Goal: Information Seeking & Learning: Learn about a topic

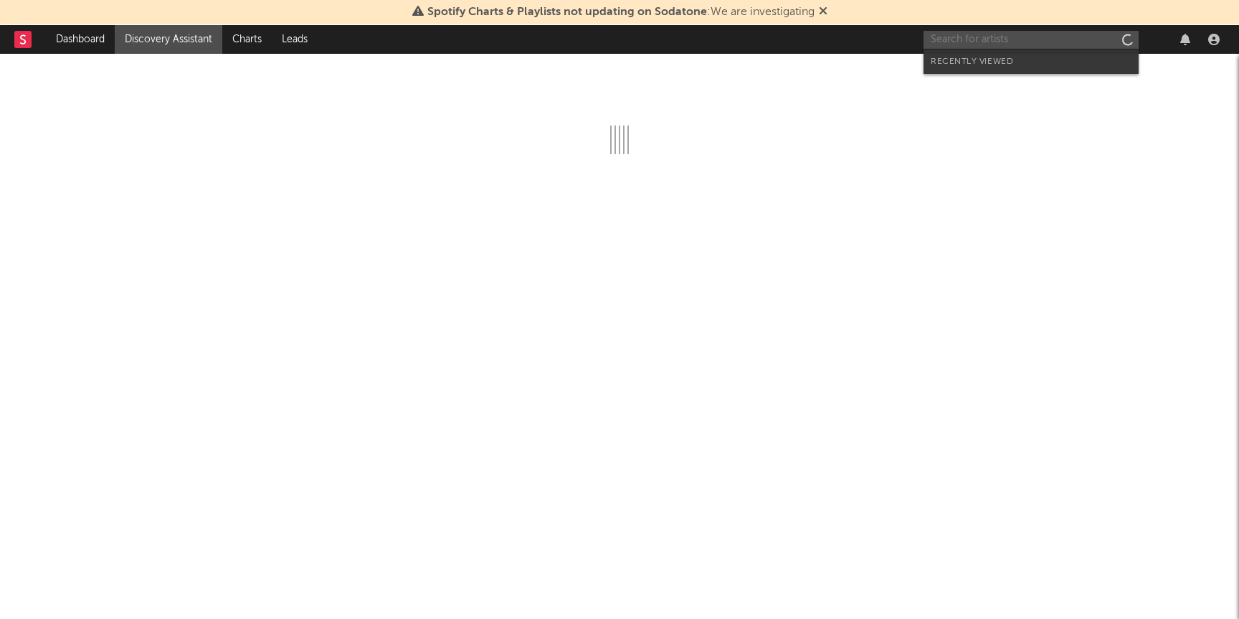
click at [964, 34] on input "text" at bounding box center [1031, 40] width 215 height 18
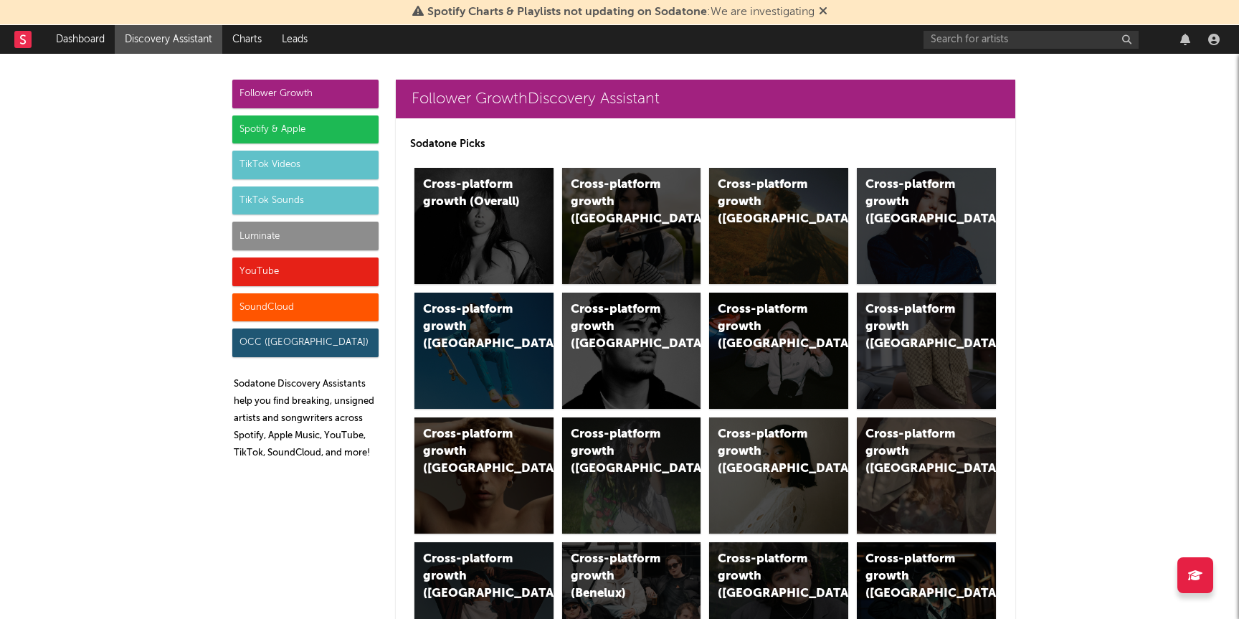
click at [248, 230] on div "Luminate" at bounding box center [305, 236] width 146 height 29
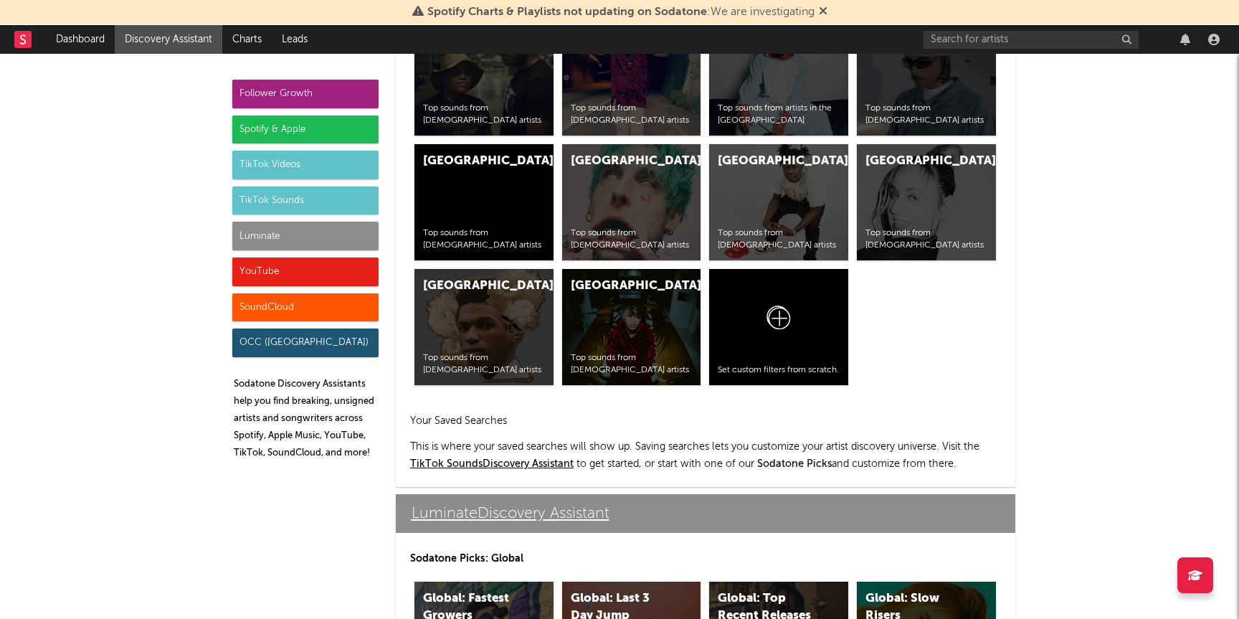
scroll to position [6365, 0]
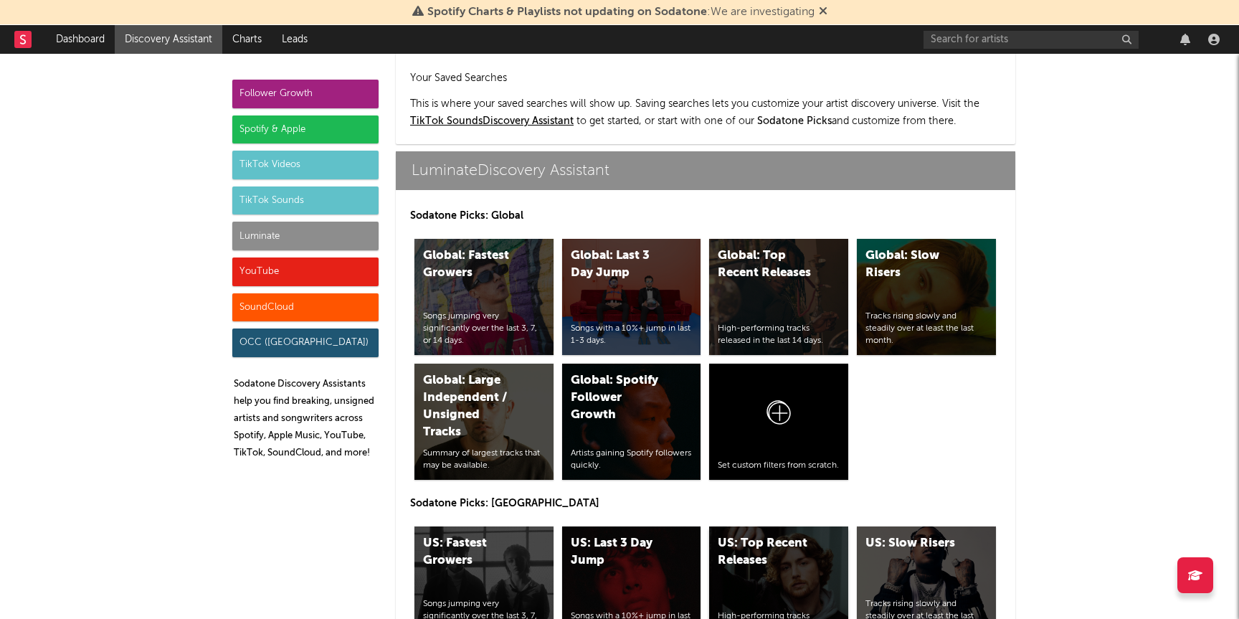
click at [787, 534] on div "US: Top Recent Releases High-performing tracks released in the last 14 days." at bounding box center [778, 584] width 139 height 116
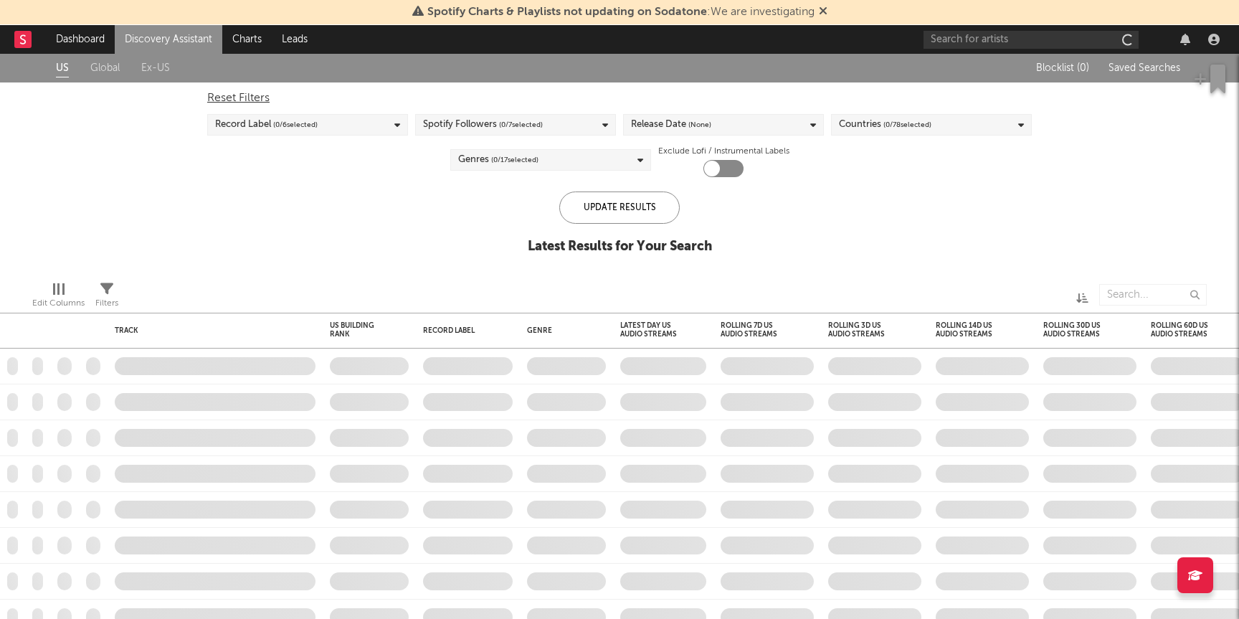
checkbox input "true"
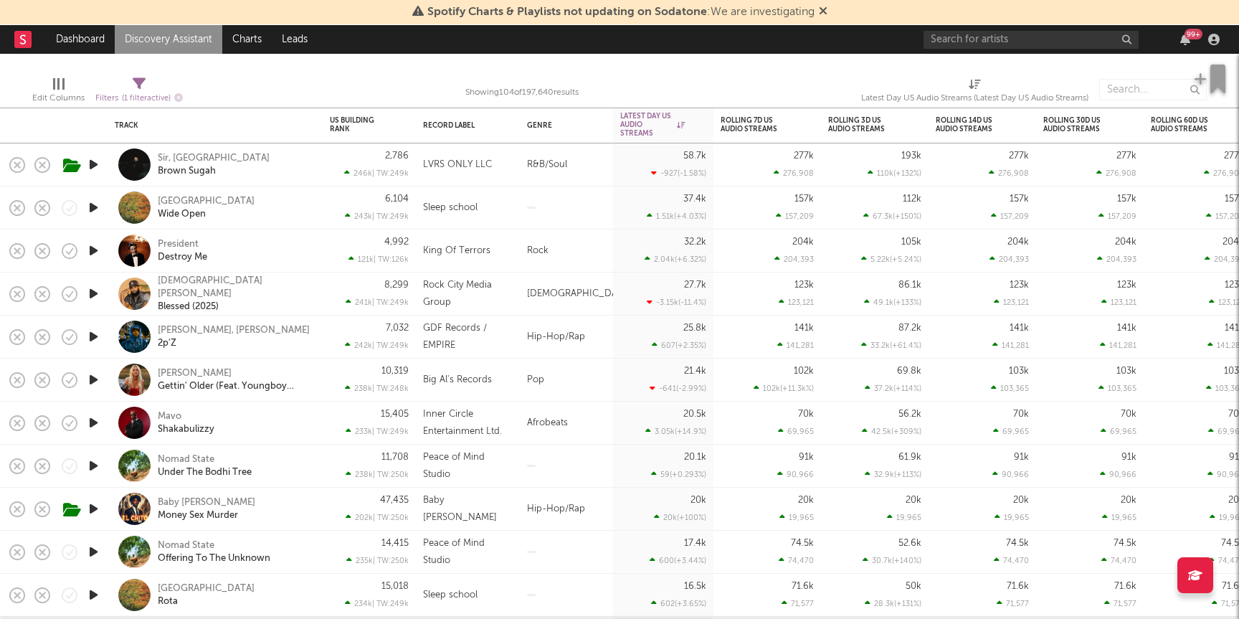
click at [96, 419] on icon "button" at bounding box center [93, 423] width 15 height 18
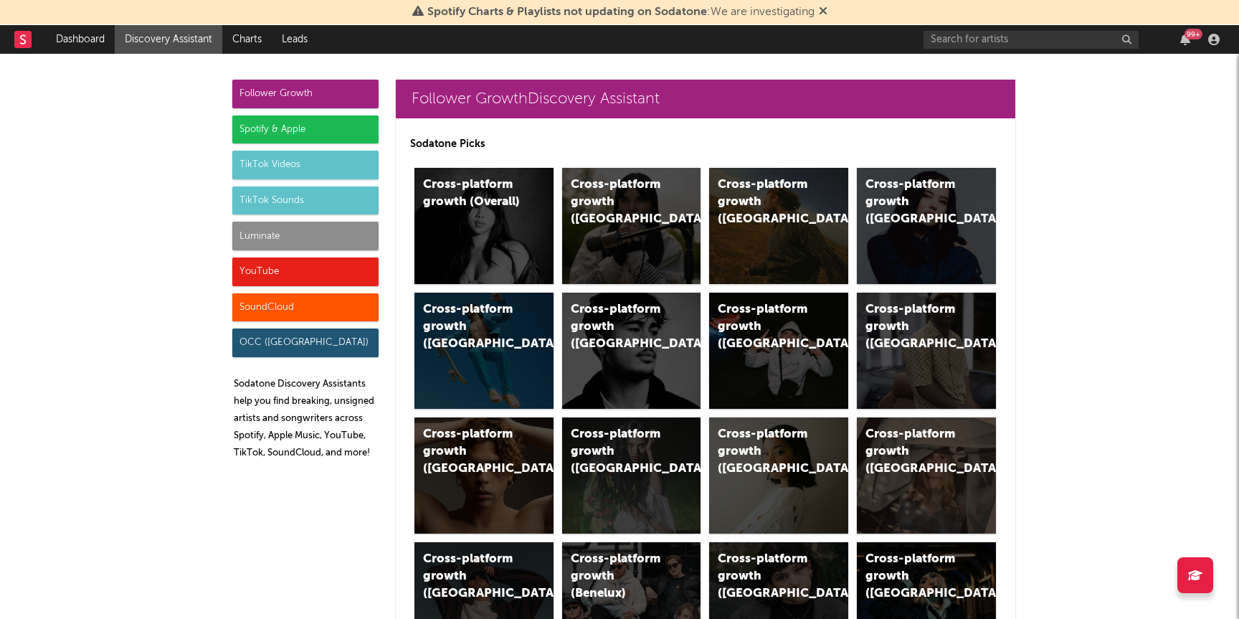
click at [296, 233] on div "Luminate" at bounding box center [305, 236] width 146 height 29
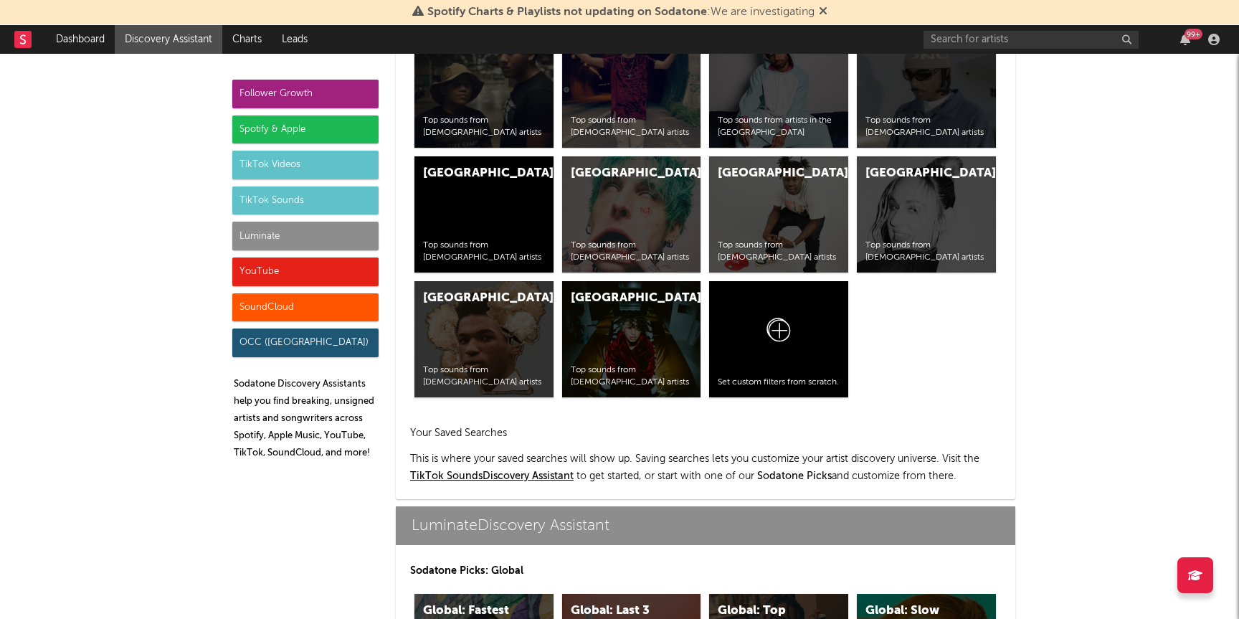
scroll to position [6365, 0]
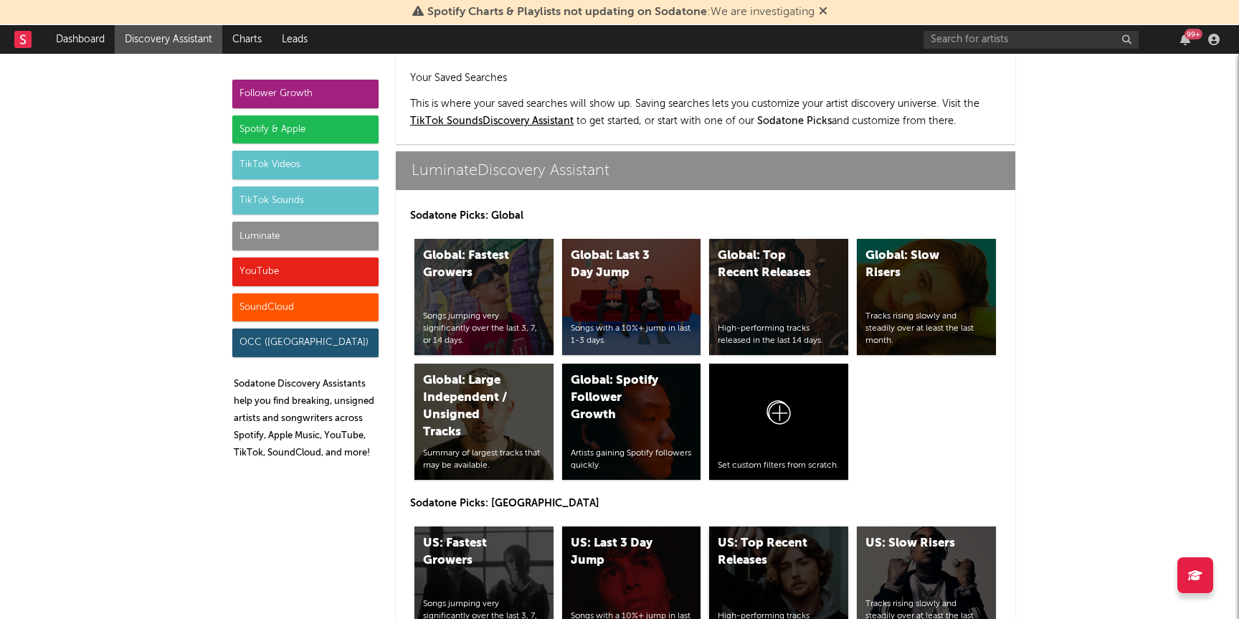
click at [772, 535] on div "US: Top Recent Releases" at bounding box center [767, 552] width 98 height 34
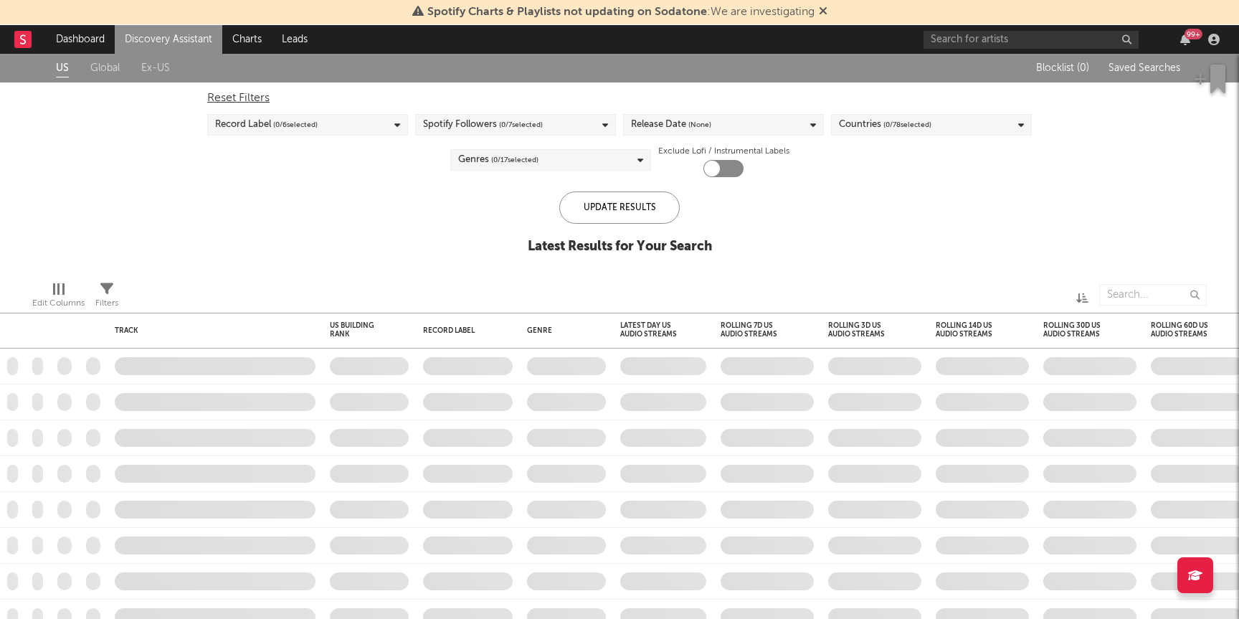
checkbox input "true"
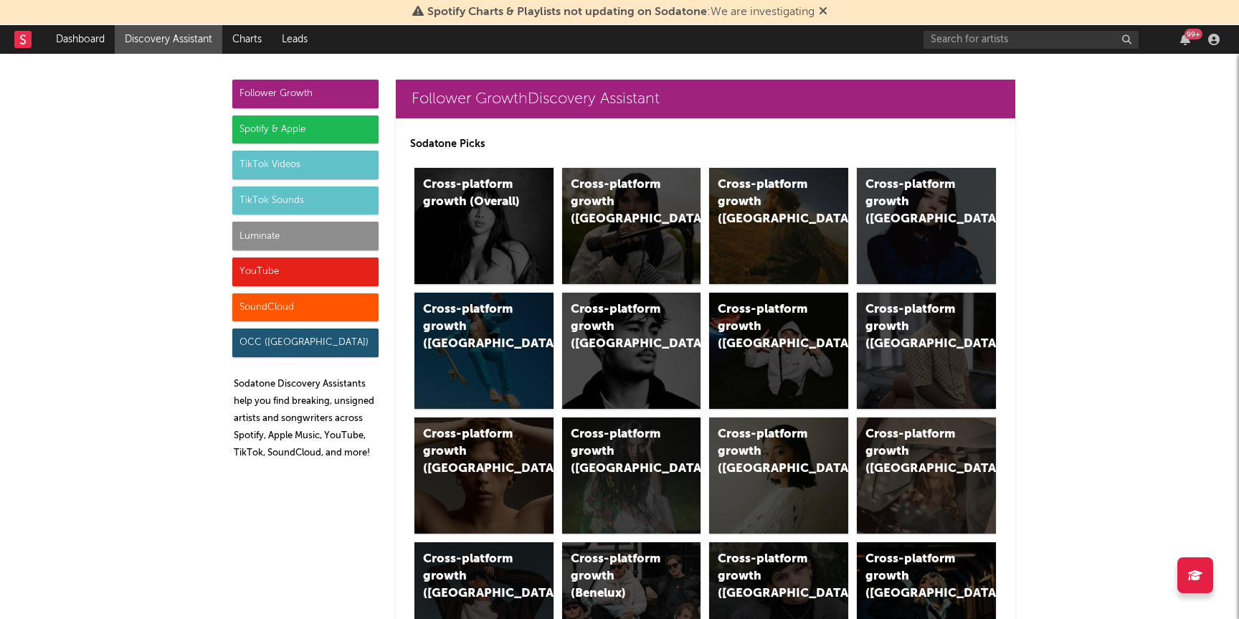
click at [354, 238] on div "Luminate" at bounding box center [305, 236] width 146 height 29
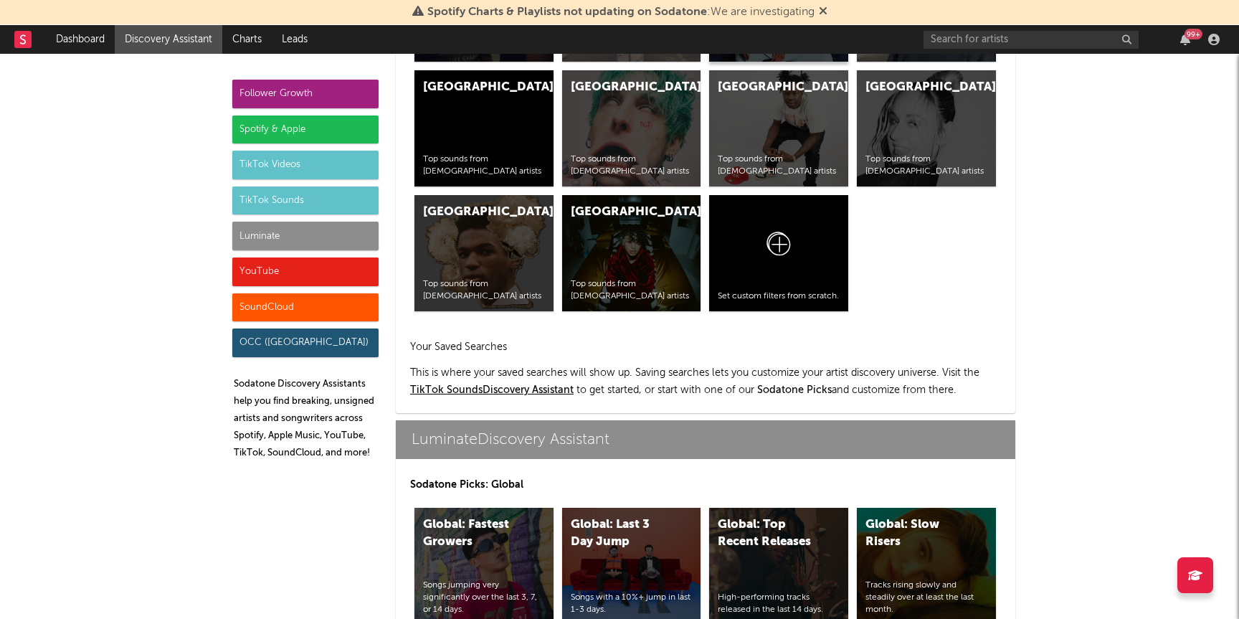
scroll to position [6365, 0]
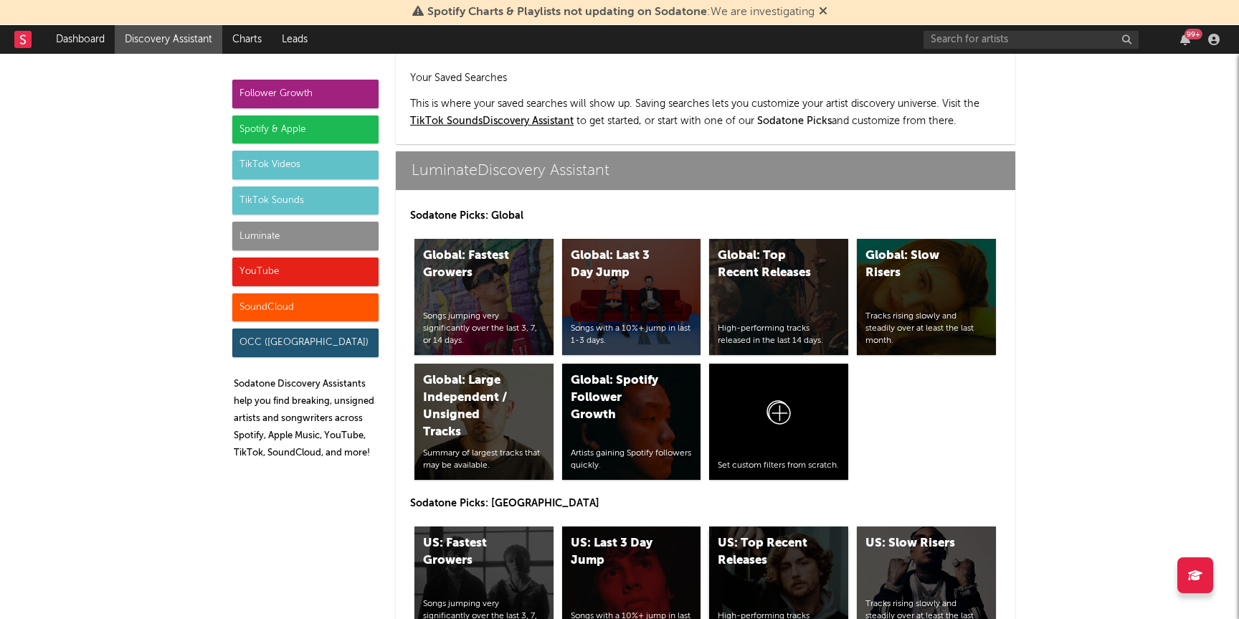
click at [775, 538] on div "US: Top Recent Releases High-performing tracks released in the last 14 days." at bounding box center [778, 584] width 139 height 116
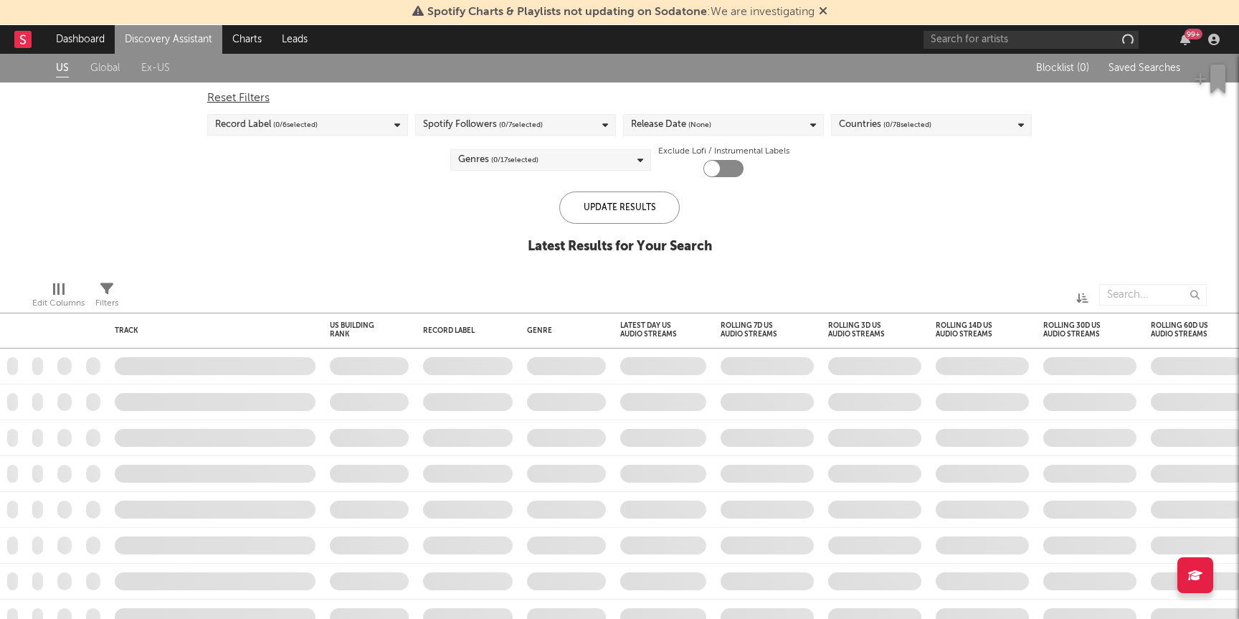
checkbox input "true"
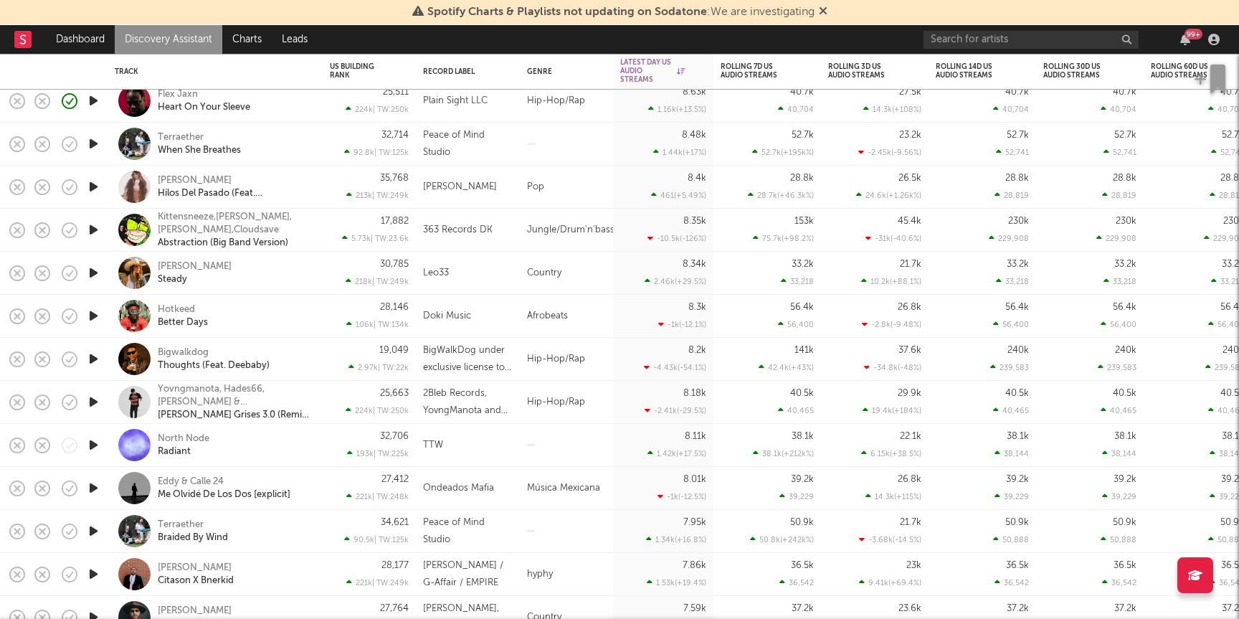
click at [93, 97] on icon "button" at bounding box center [93, 101] width 15 height 18
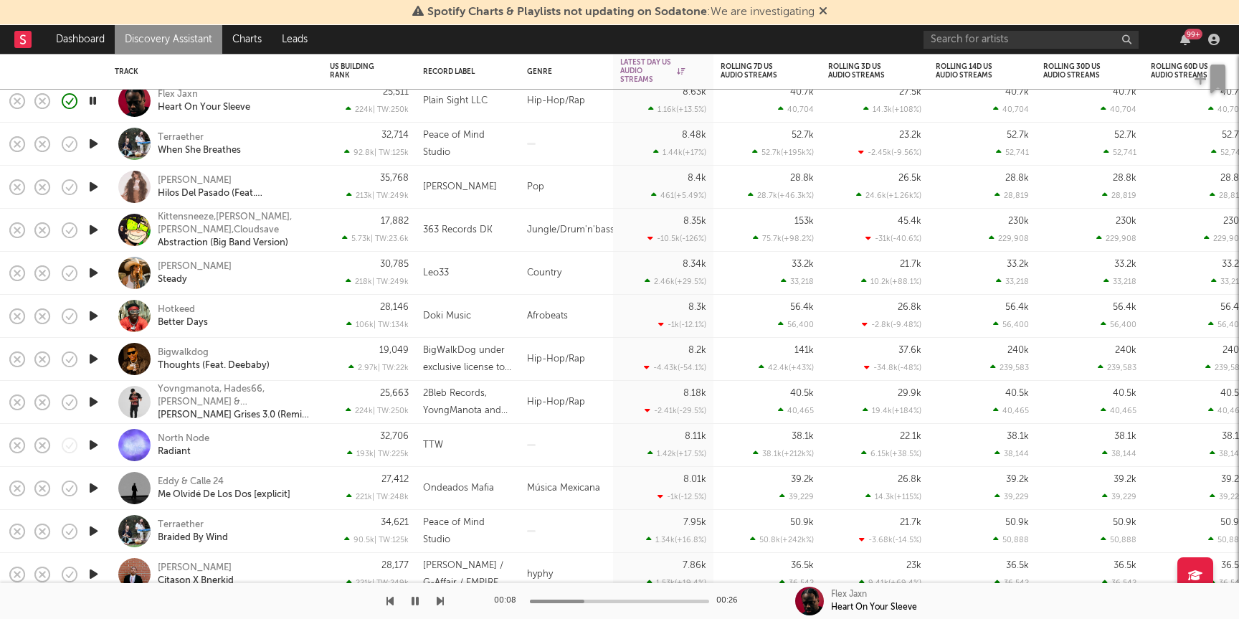
click at [623, 115] on div "8.63k 1.16k ( +13.5 % )" at bounding box center [663, 101] width 86 height 42
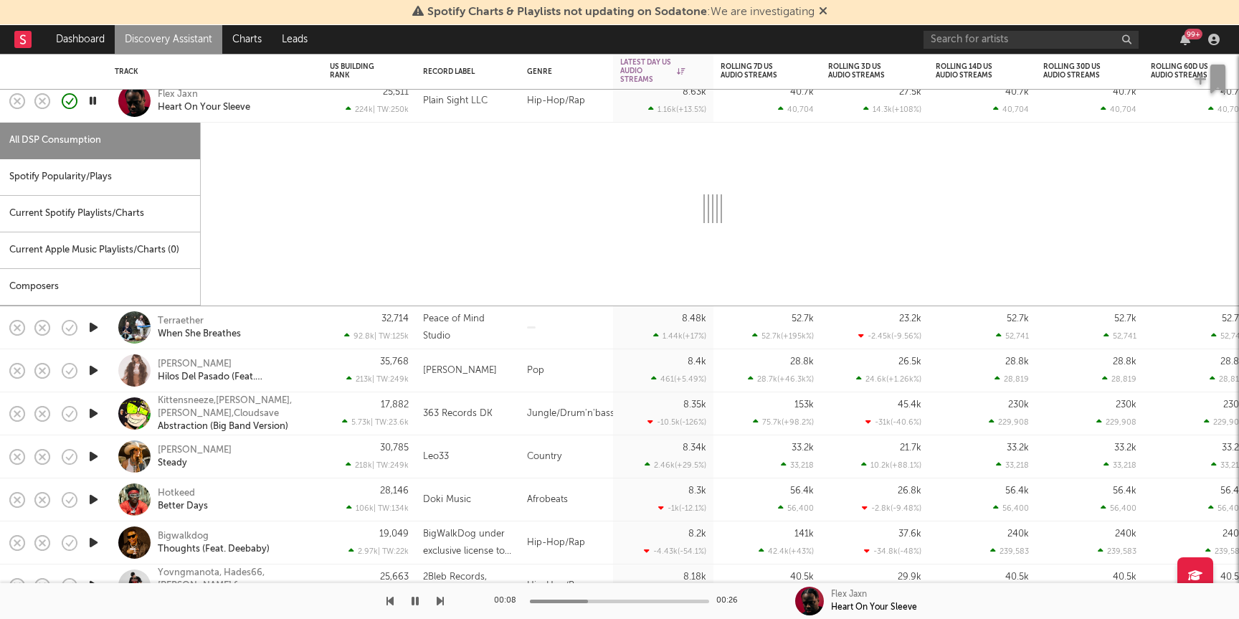
select select "1w"
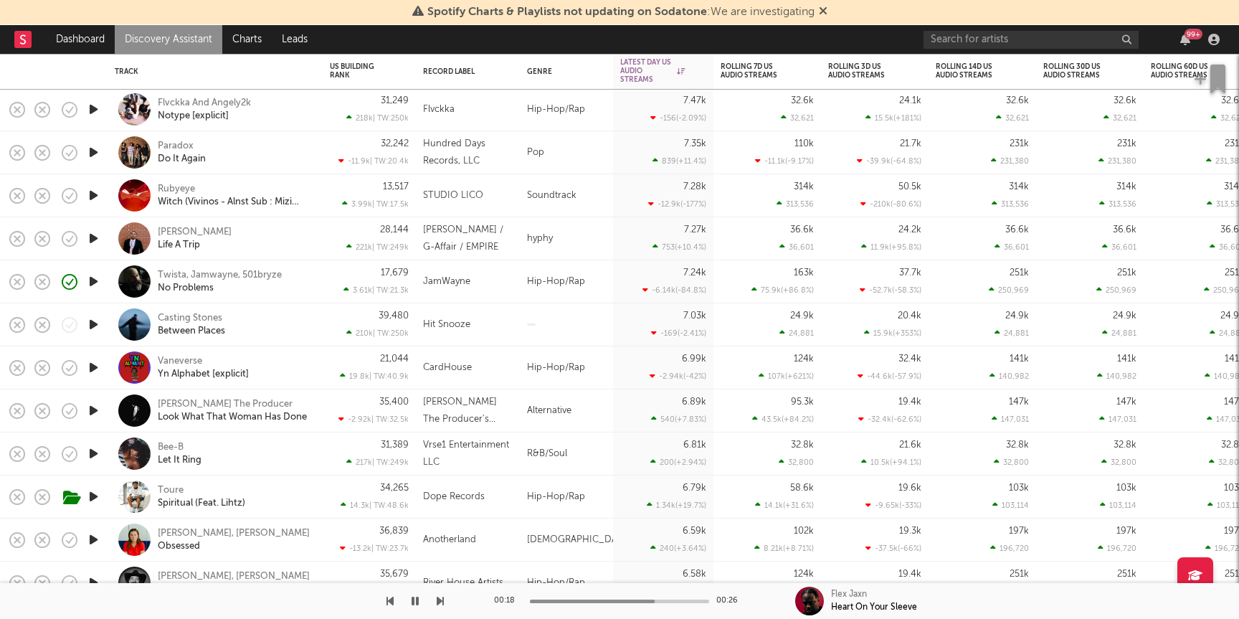
click at [96, 455] on icon "button" at bounding box center [93, 454] width 15 height 18
click at [242, 450] on div "Bee-B Let It Ring" at bounding box center [235, 454] width 154 height 26
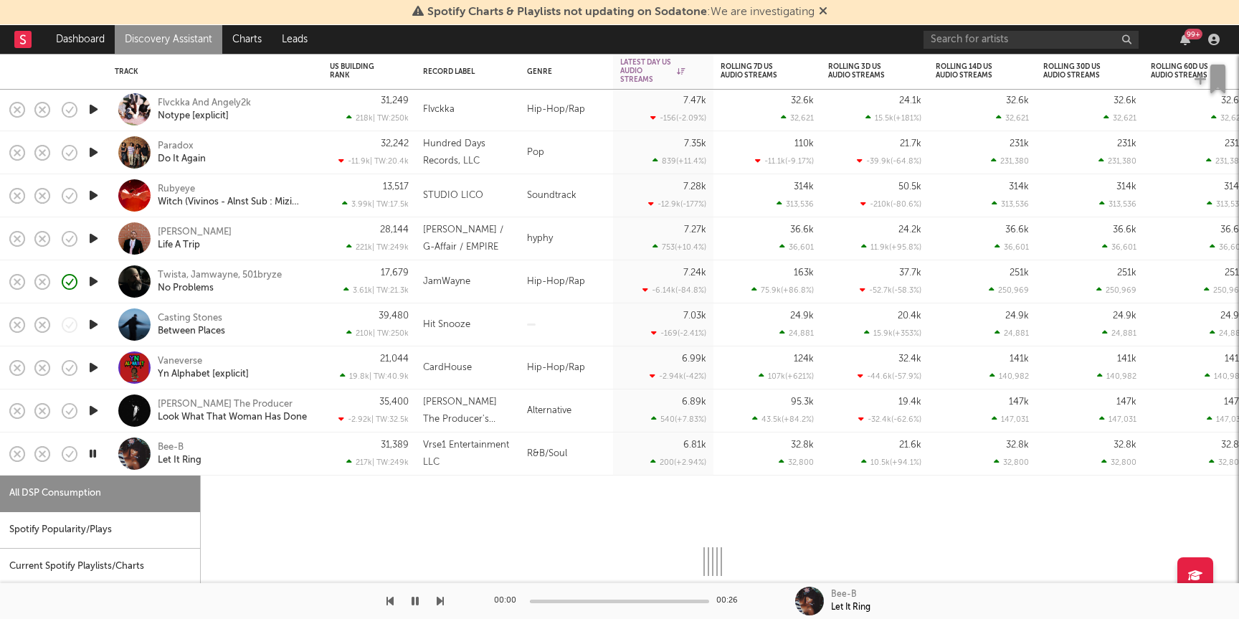
select select "1w"
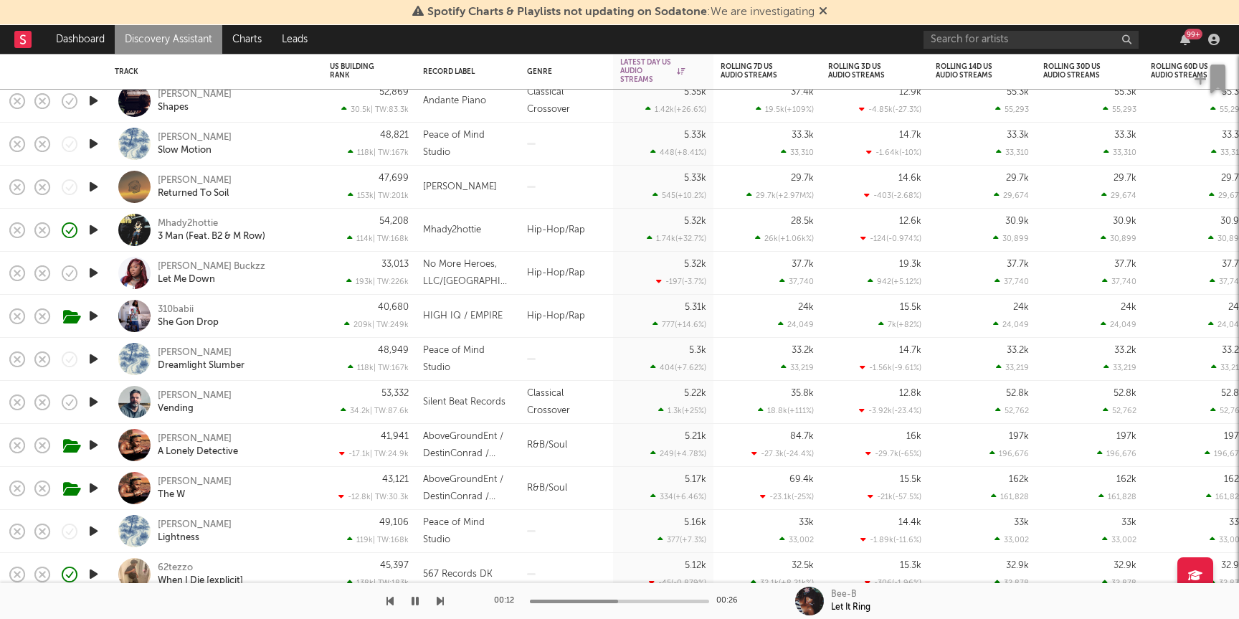
click at [93, 229] on icon "button" at bounding box center [93, 230] width 15 height 18
click at [320, 224] on div "Mhady2hottie 3 Man (Feat. B2 & M Row)" at bounding box center [215, 230] width 215 height 43
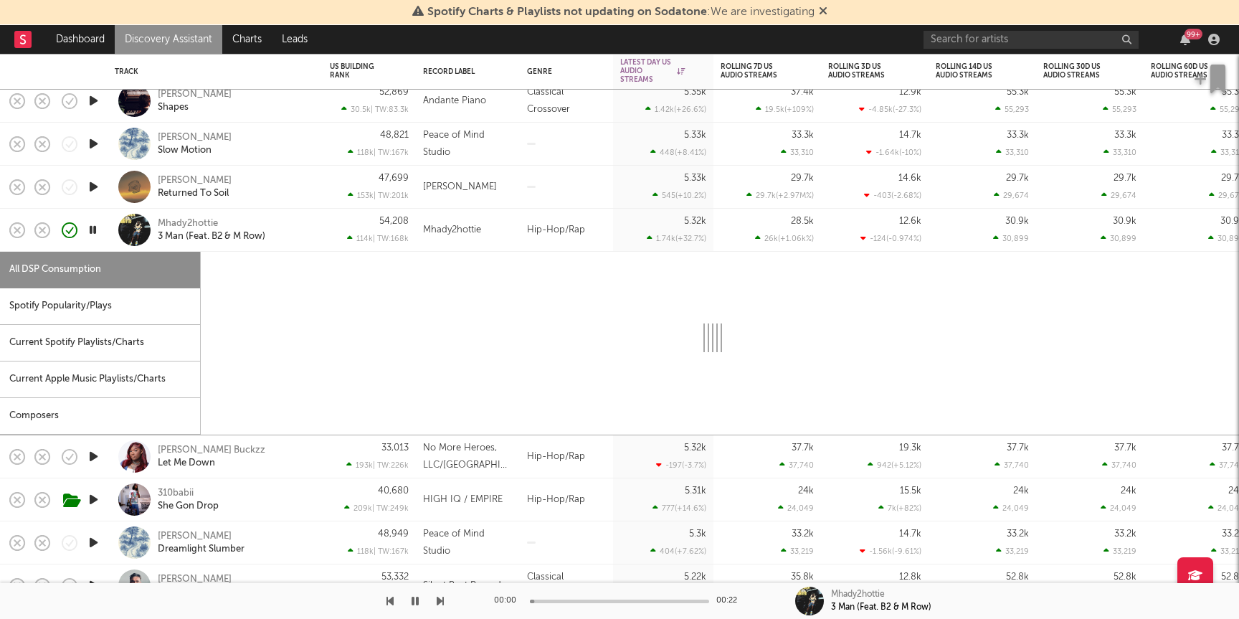
select select "1w"
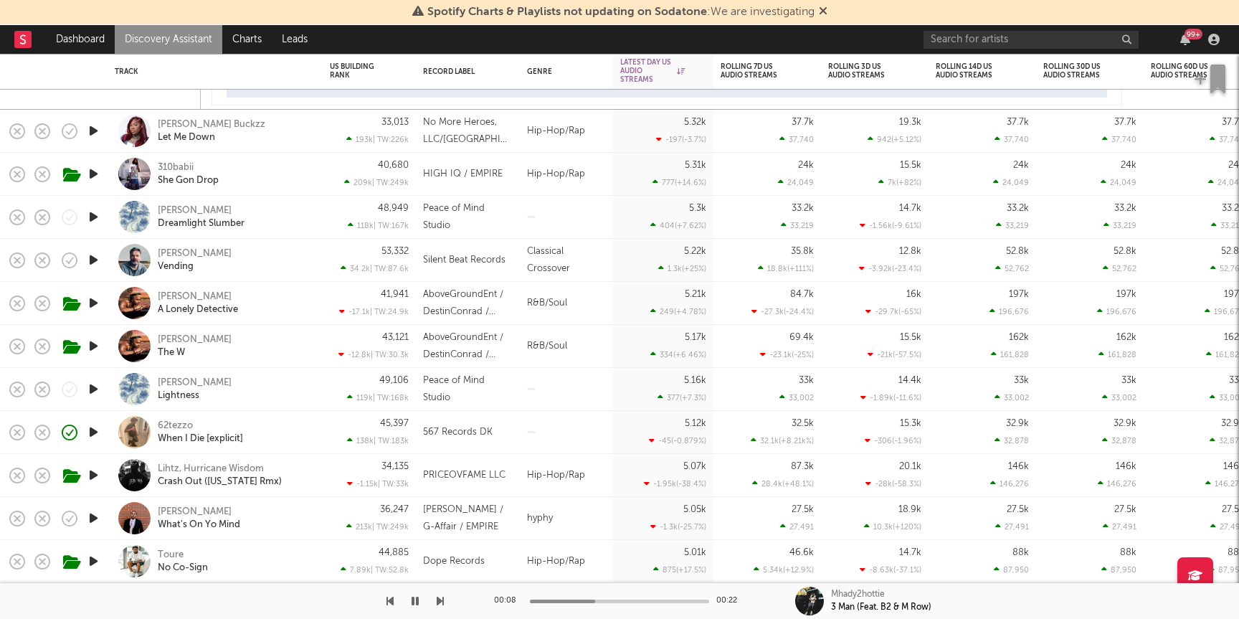
click at [185, 34] on link "Discovery Assistant" at bounding box center [169, 39] width 108 height 29
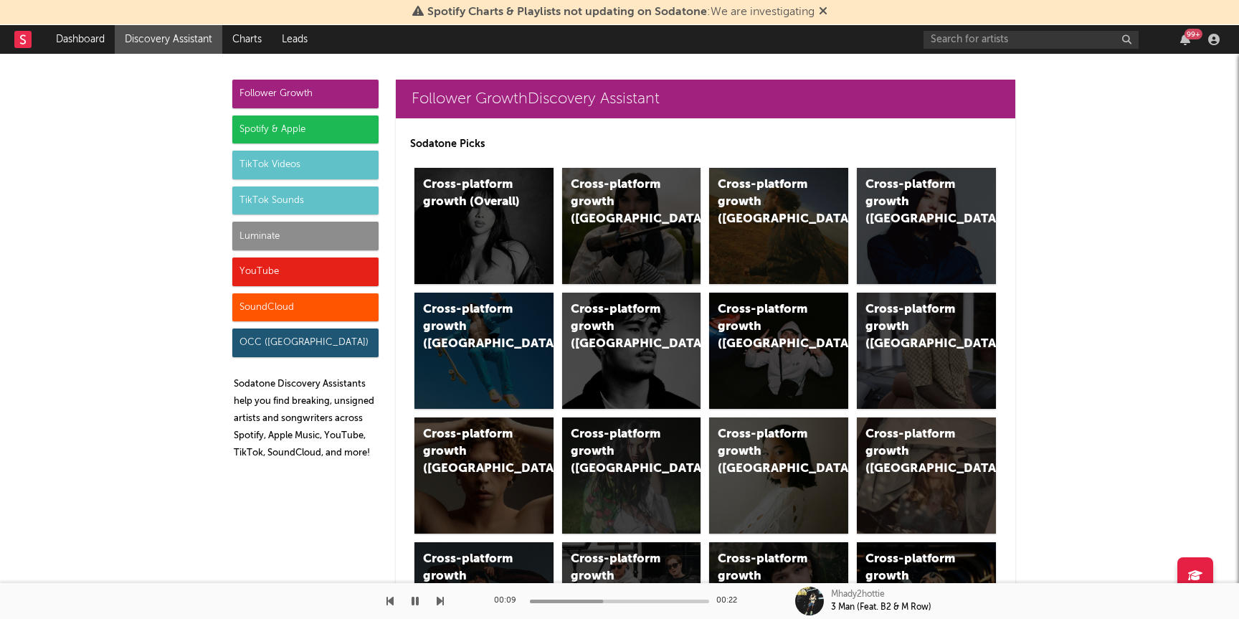
click at [313, 235] on div "Luminate" at bounding box center [305, 236] width 146 height 29
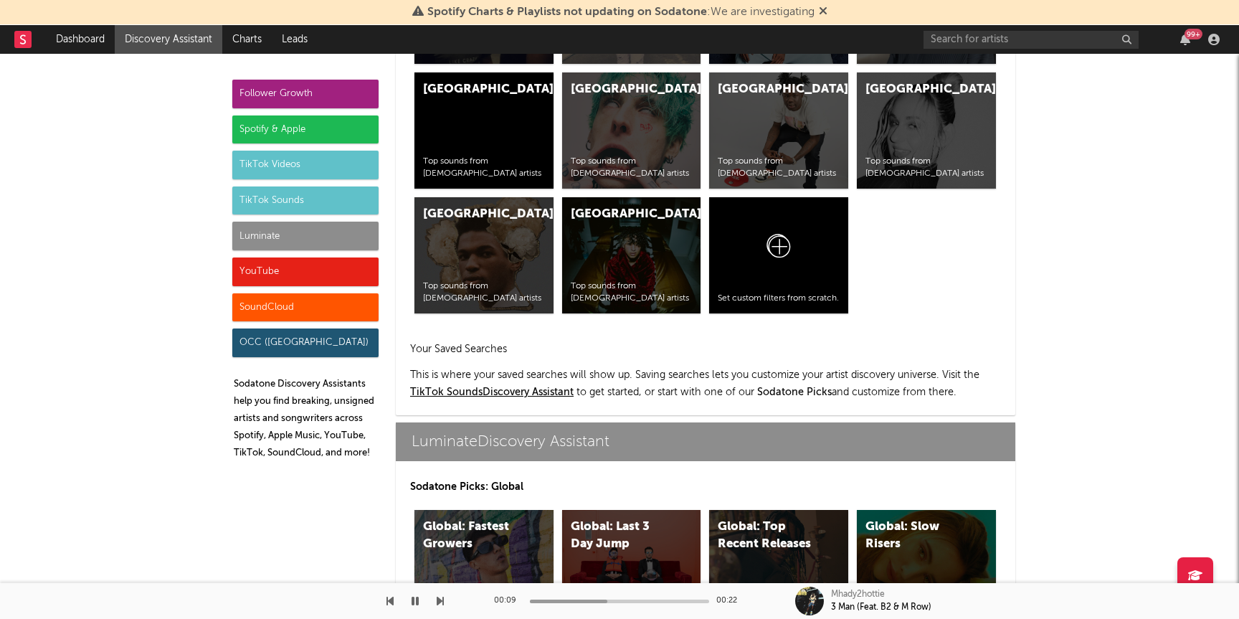
scroll to position [6365, 0]
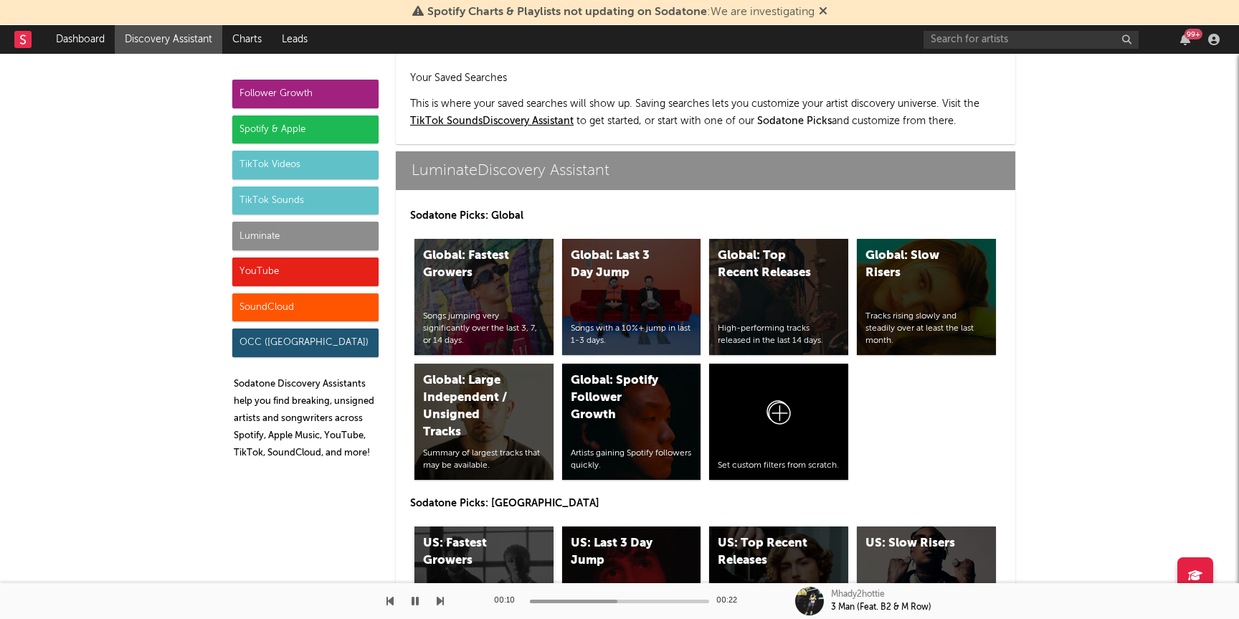
click at [473, 526] on div "US: Fastest Growers Songs jumping very significantly over the last 3, 7, or 14 …" at bounding box center [483, 584] width 139 height 116
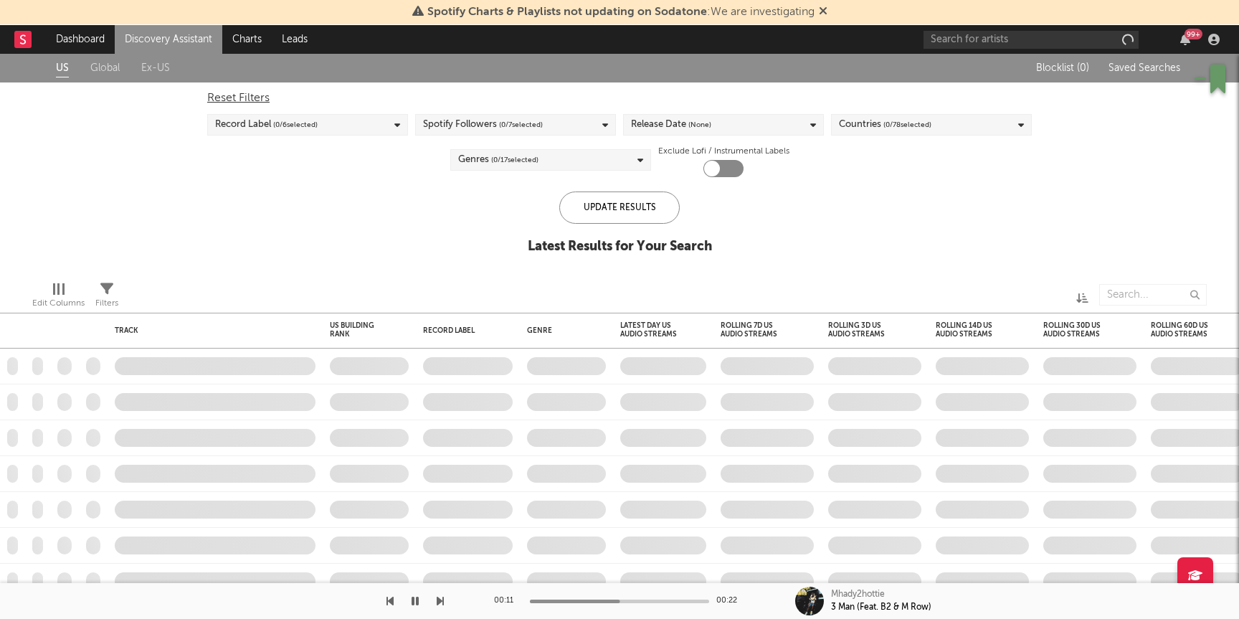
checkbox input "true"
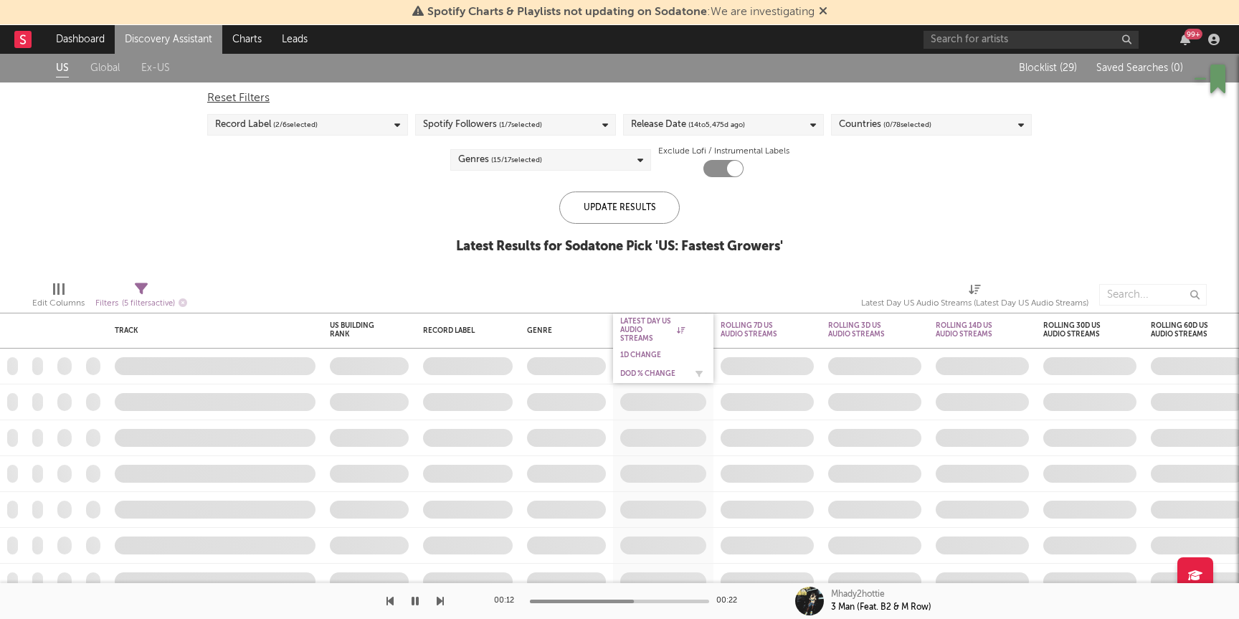
click at [663, 373] on div "DoD % Change" at bounding box center [652, 373] width 65 height 9
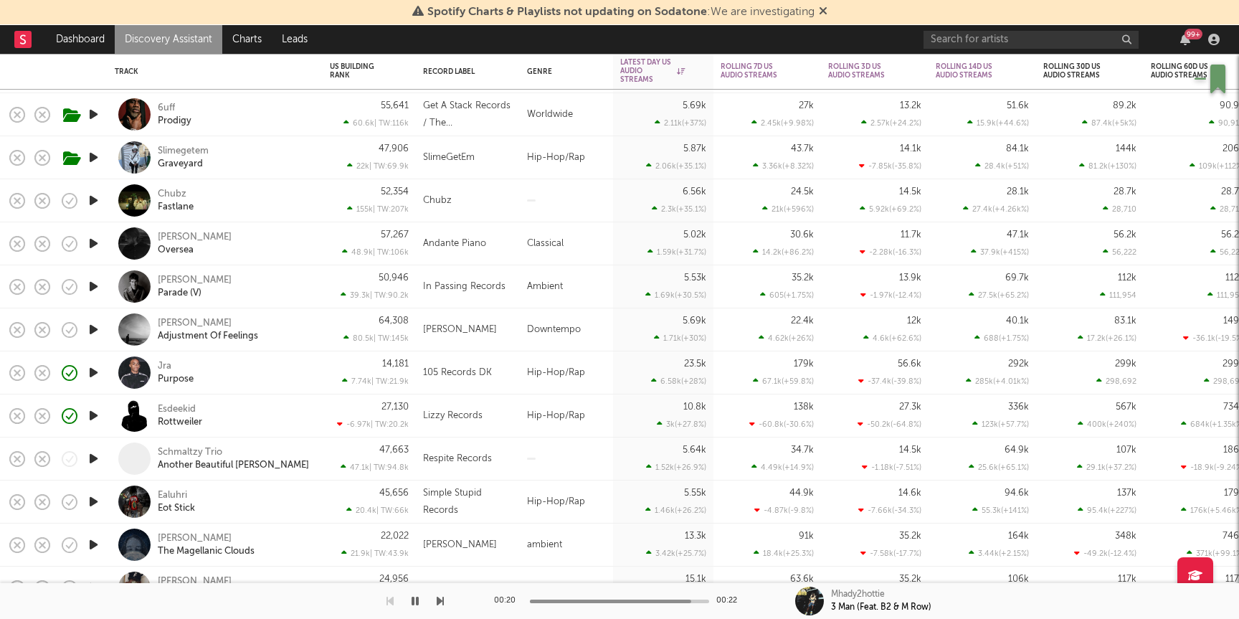
click at [88, 194] on icon "button" at bounding box center [93, 200] width 15 height 18
click at [279, 198] on div "Chubz Fastlane" at bounding box center [235, 201] width 154 height 26
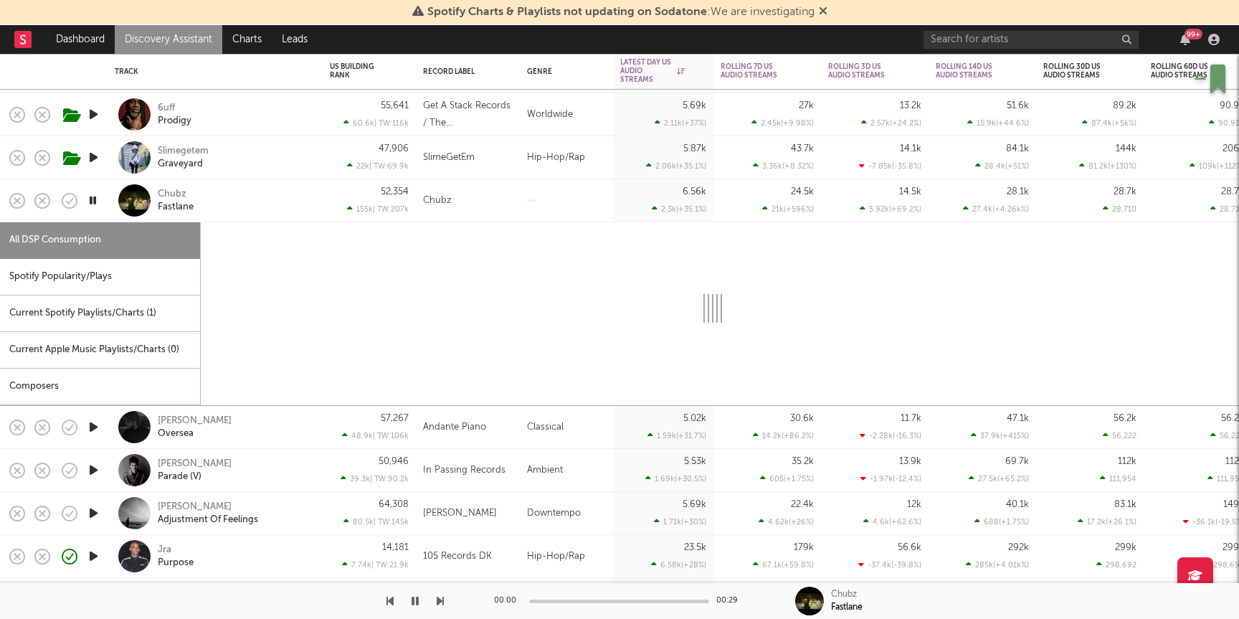
select select "1w"
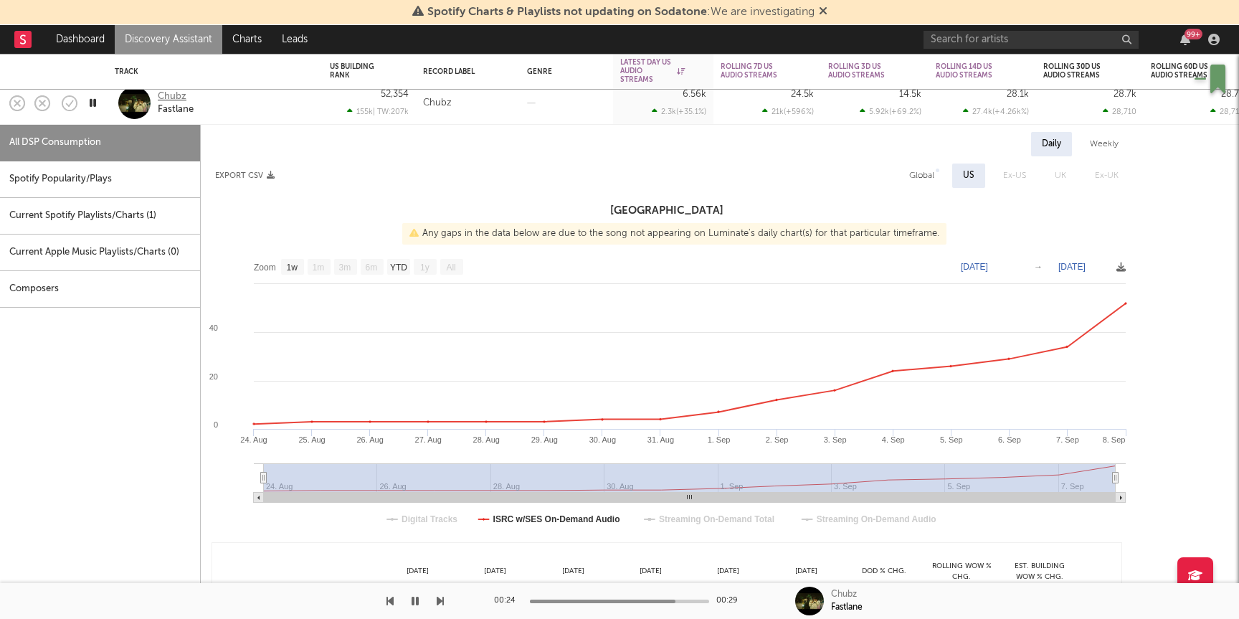
click at [171, 97] on div "Chubz" at bounding box center [172, 96] width 29 height 13
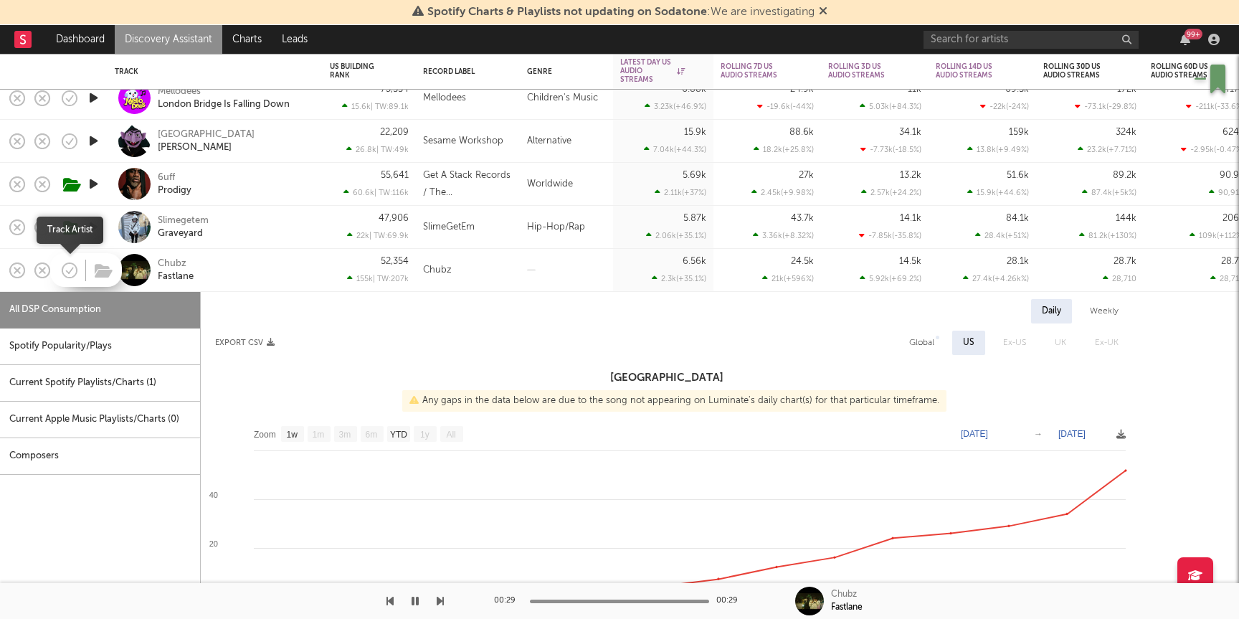
click at [71, 266] on icon "button" at bounding box center [70, 270] width 20 height 20
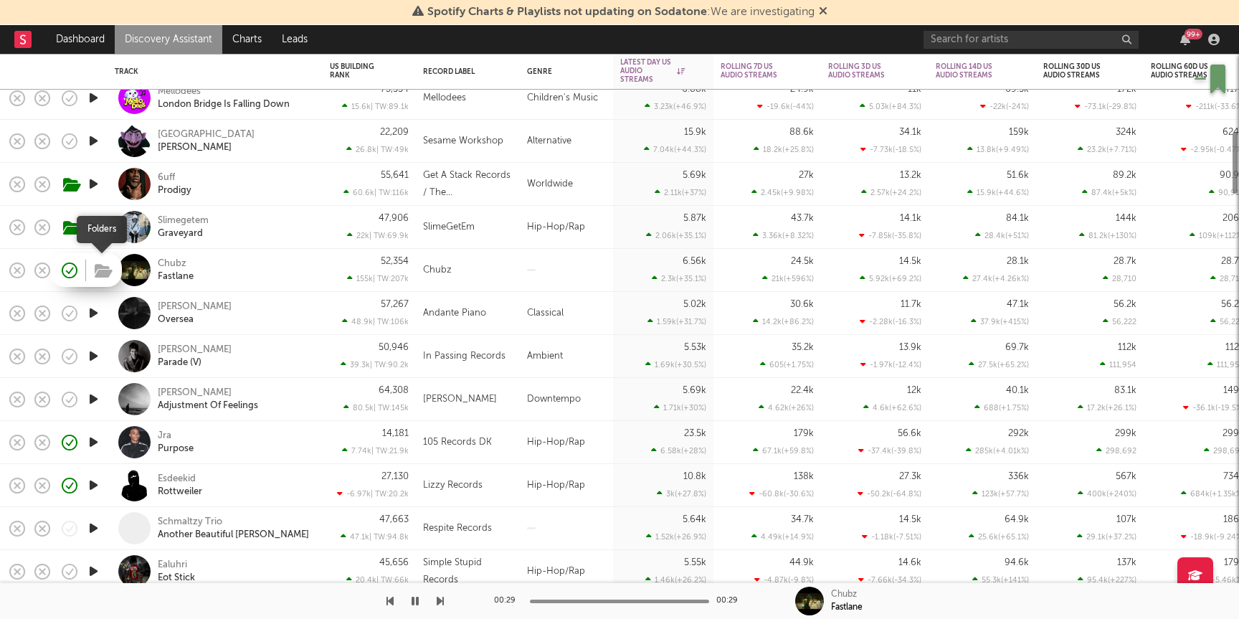
click at [94, 267] on button "button" at bounding box center [104, 272] width 22 height 22
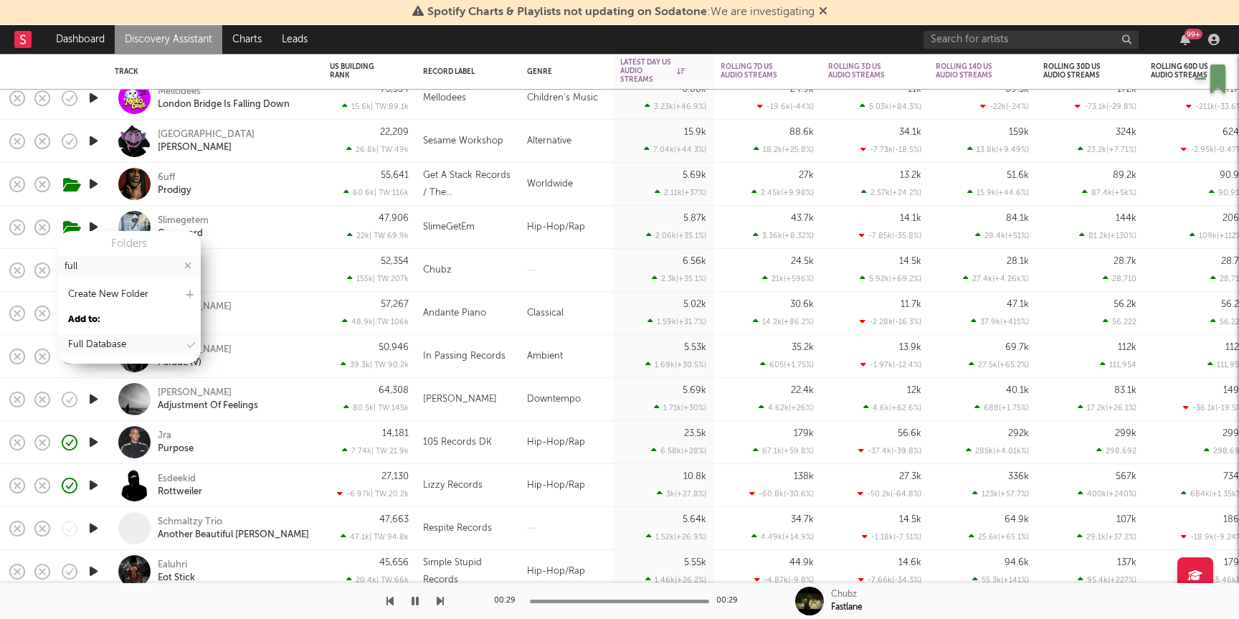
type input "full"
click at [92, 337] on div "Full Database" at bounding box center [97, 344] width 58 height 17
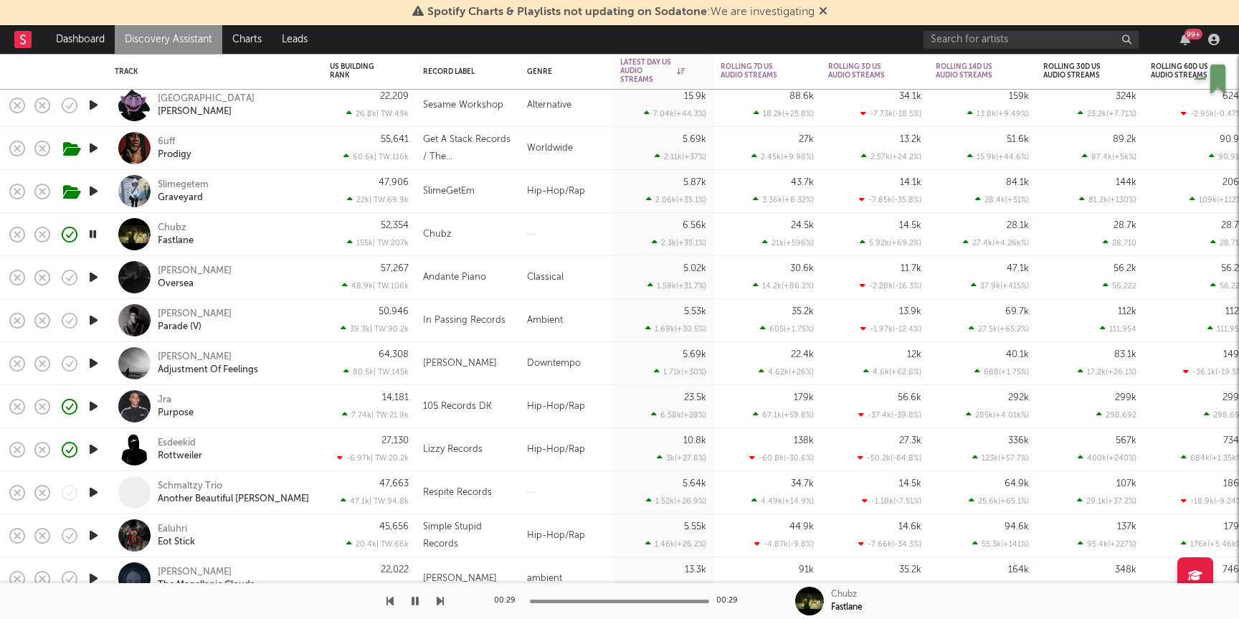
click at [299, 402] on div "Jra Purpose" at bounding box center [235, 407] width 154 height 26
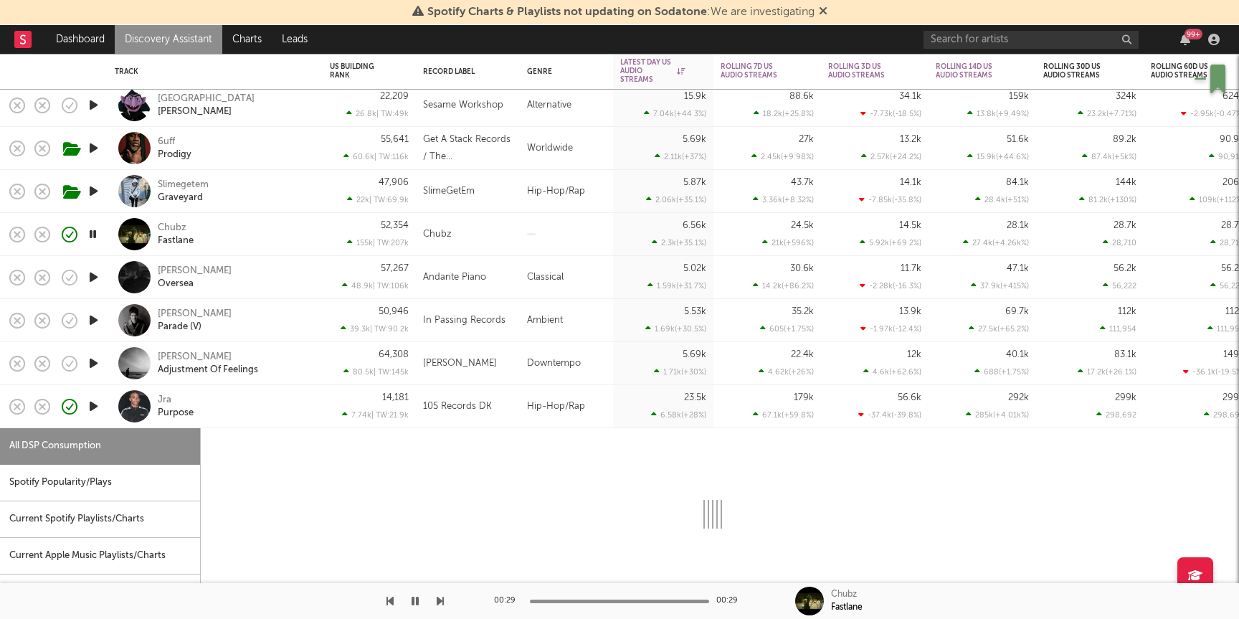
select select "1w"
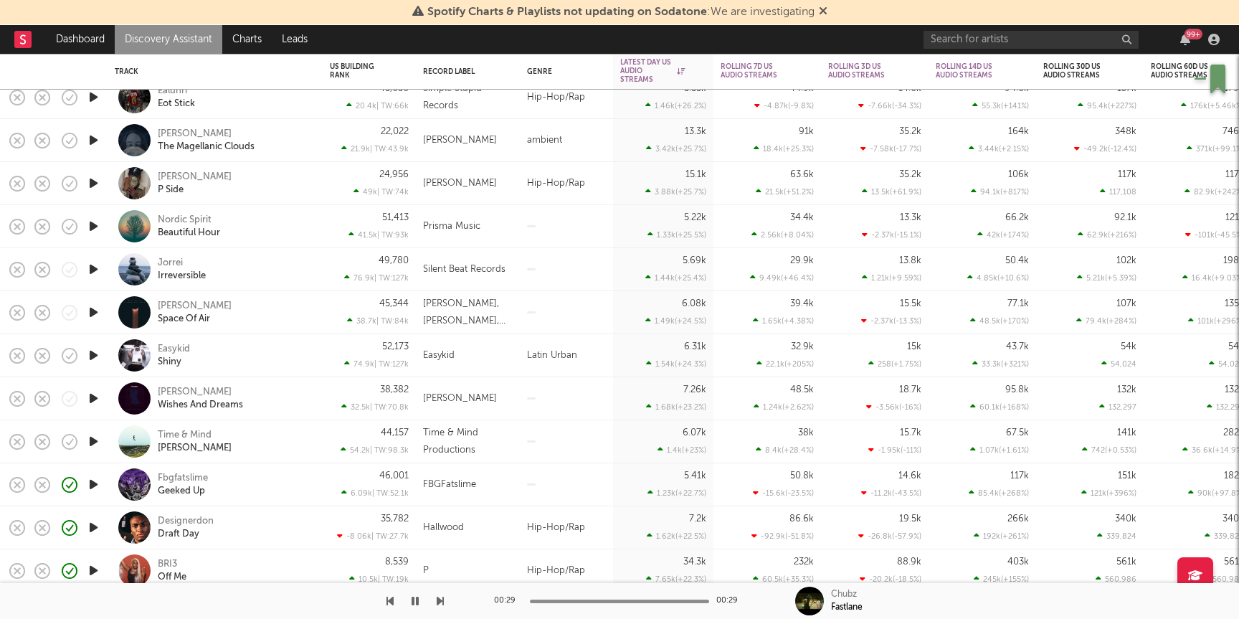
click at [95, 356] on icon "button" at bounding box center [93, 355] width 15 height 18
click at [291, 345] on div "Easykid Shiny" at bounding box center [235, 356] width 154 height 26
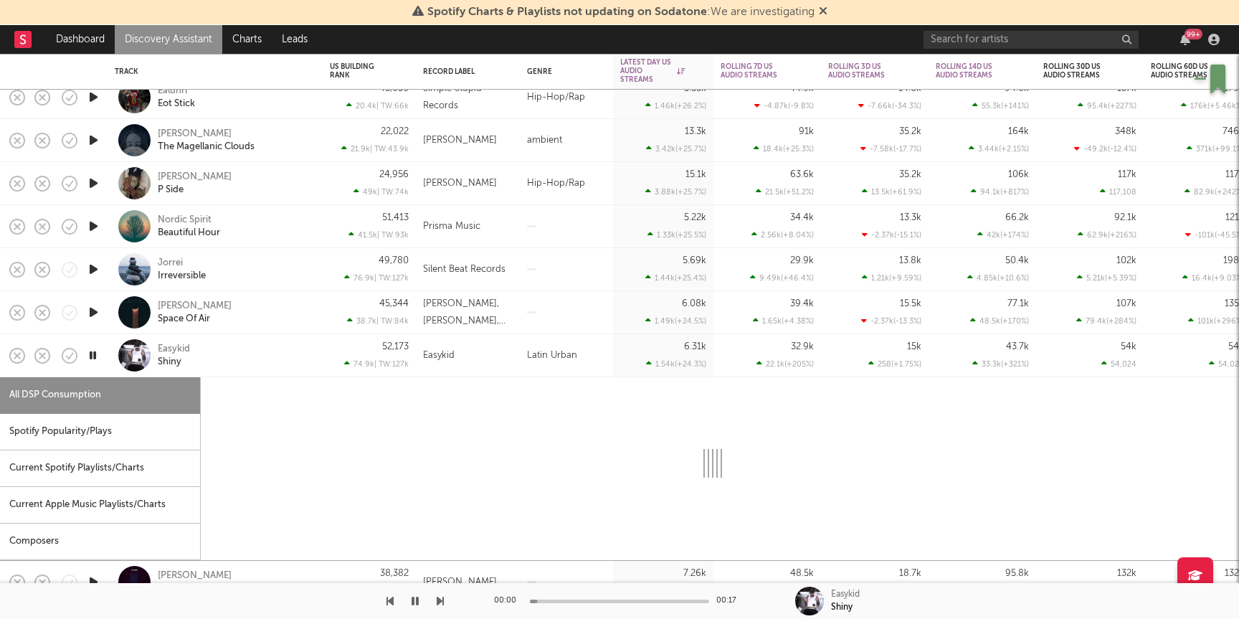
select select "1w"
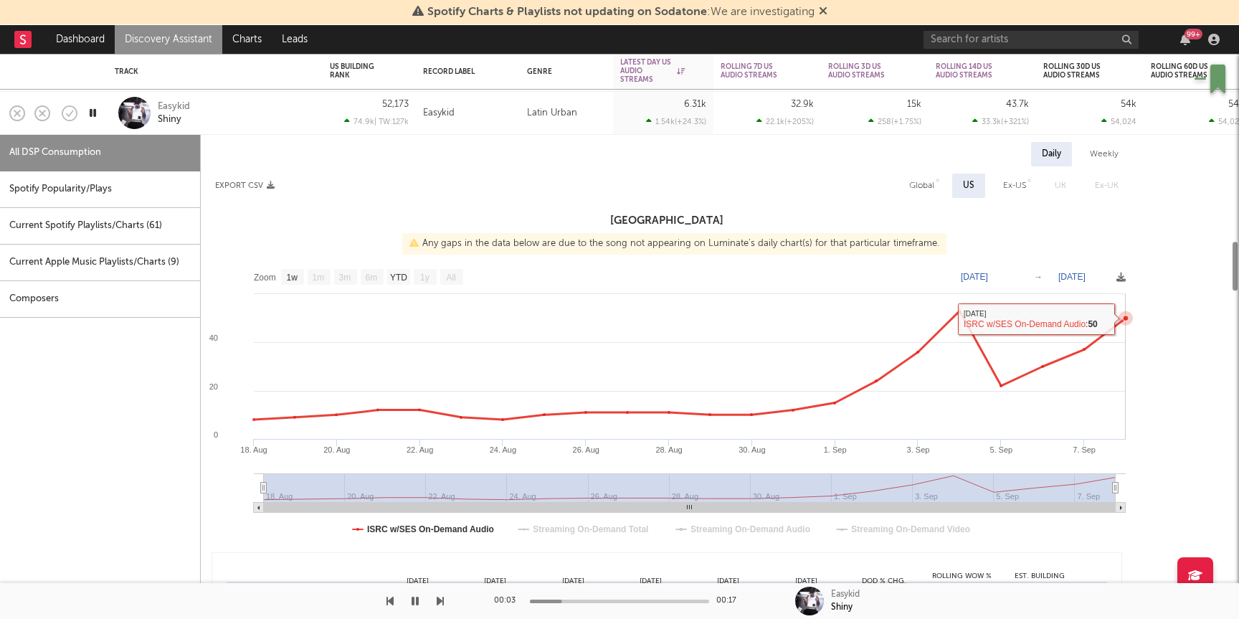
select select "1w"
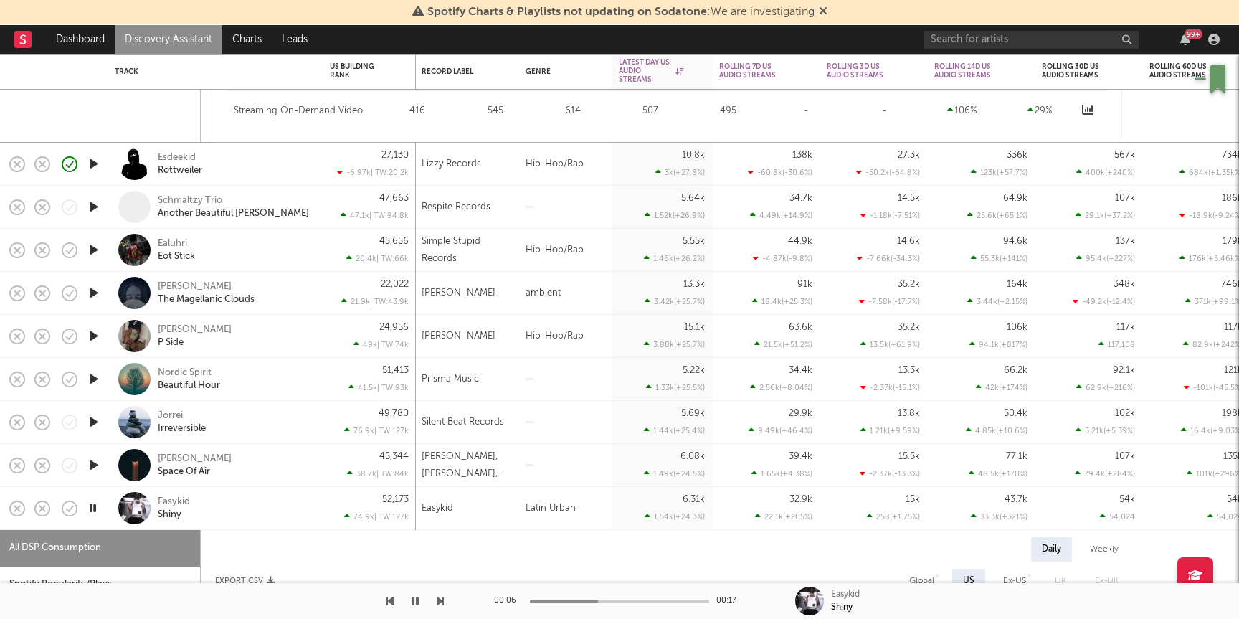
click at [88, 420] on icon "button" at bounding box center [93, 422] width 15 height 18
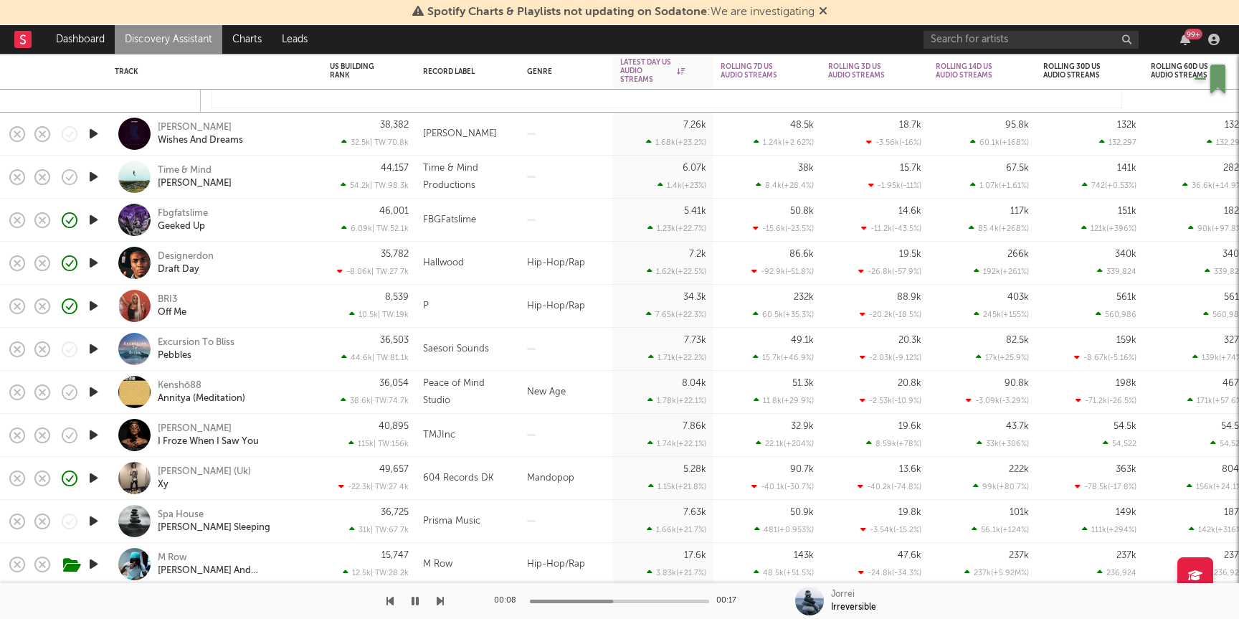
click at [276, 250] on div "Designerdon Draft Day" at bounding box center [235, 263] width 154 height 26
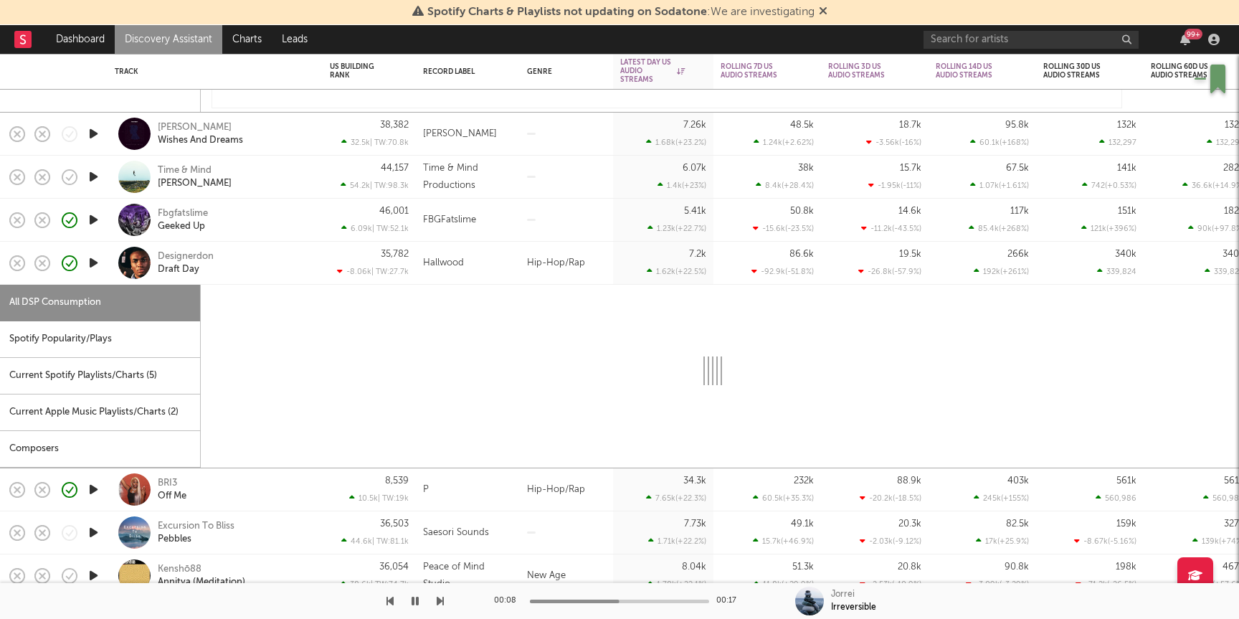
select select "1w"
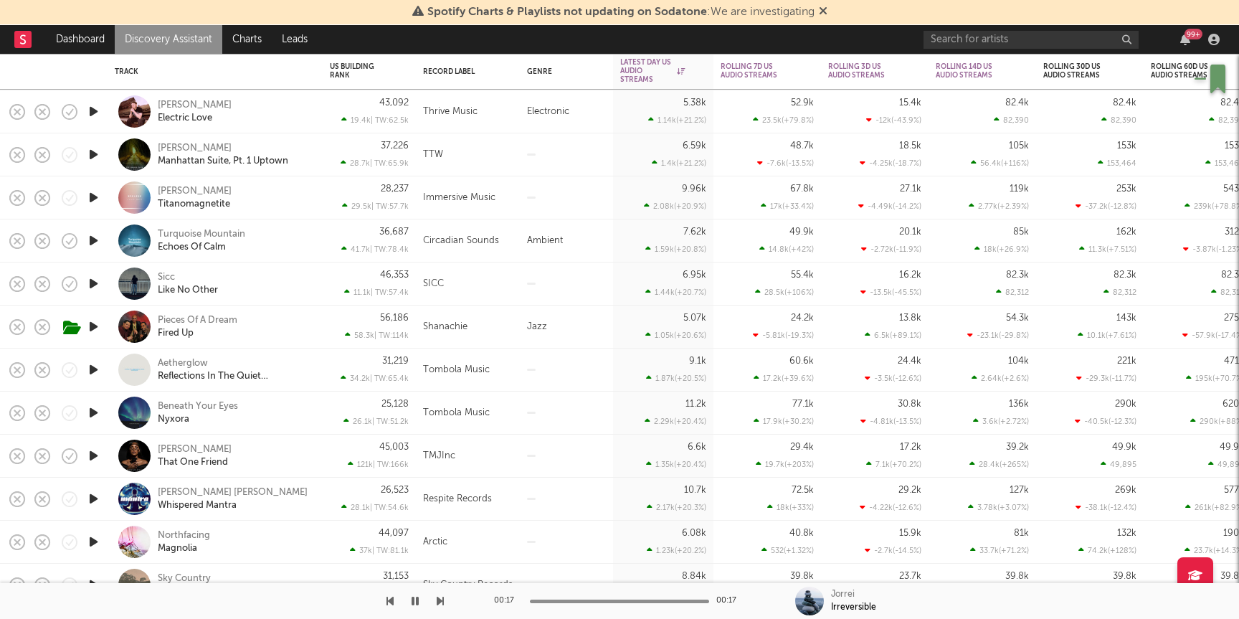
click at [95, 283] on icon "button" at bounding box center [93, 284] width 15 height 18
click at [281, 285] on div "Sicc Like No Other" at bounding box center [235, 284] width 154 height 26
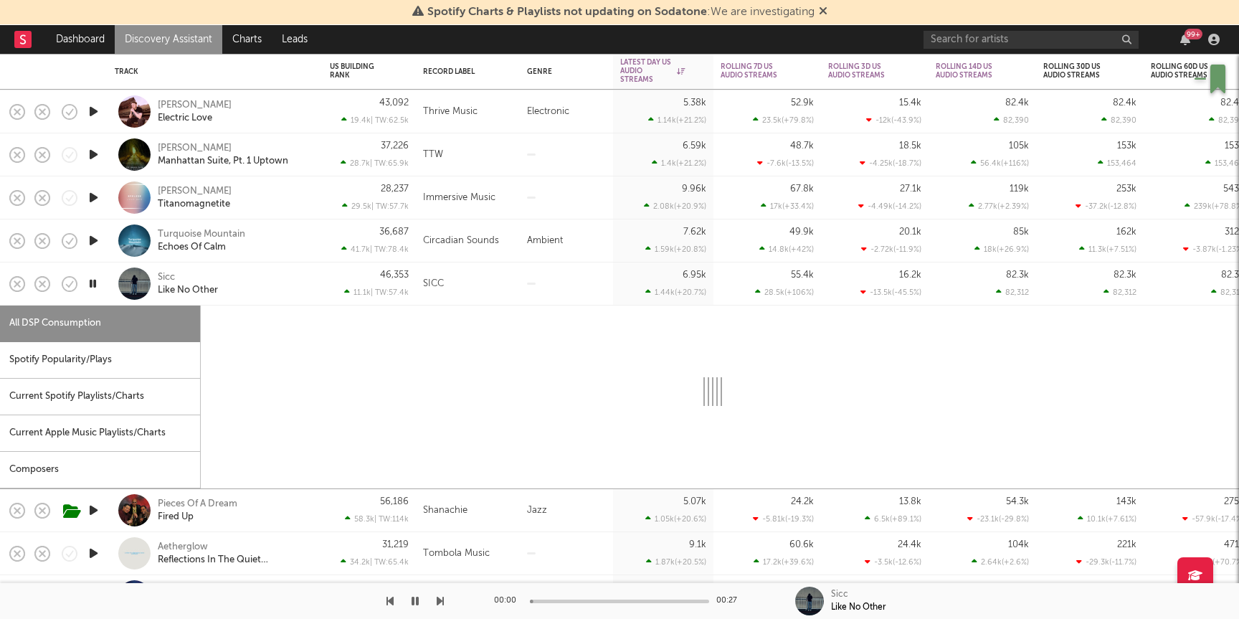
select select "1w"
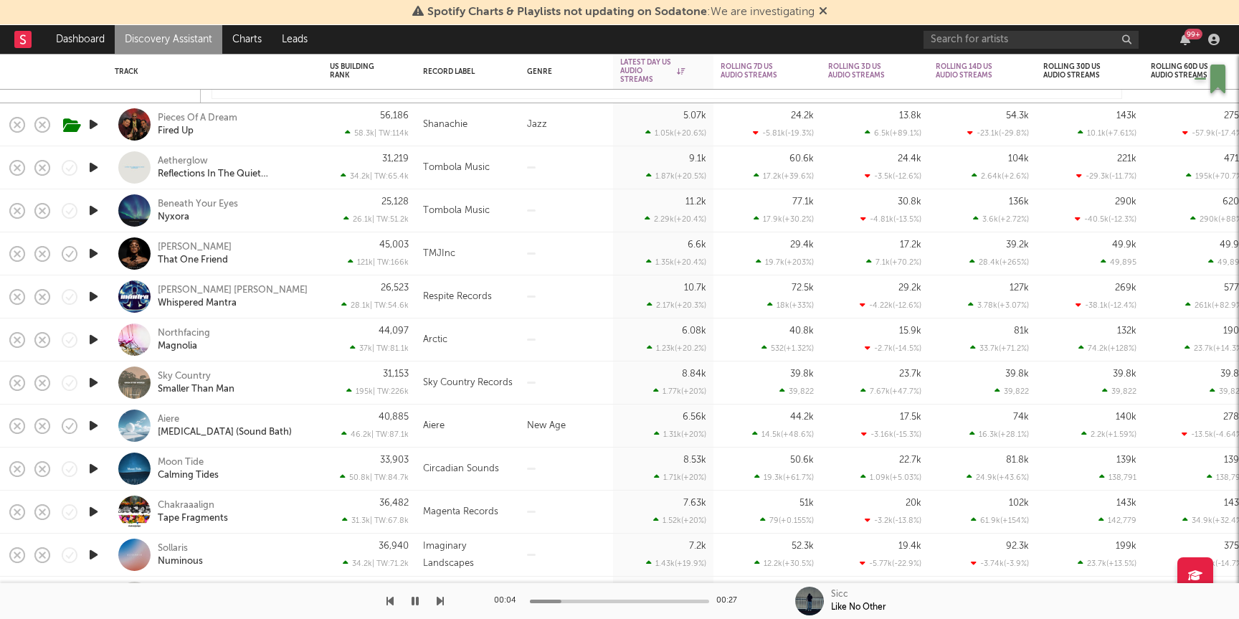
click at [89, 338] on icon "button" at bounding box center [93, 340] width 15 height 18
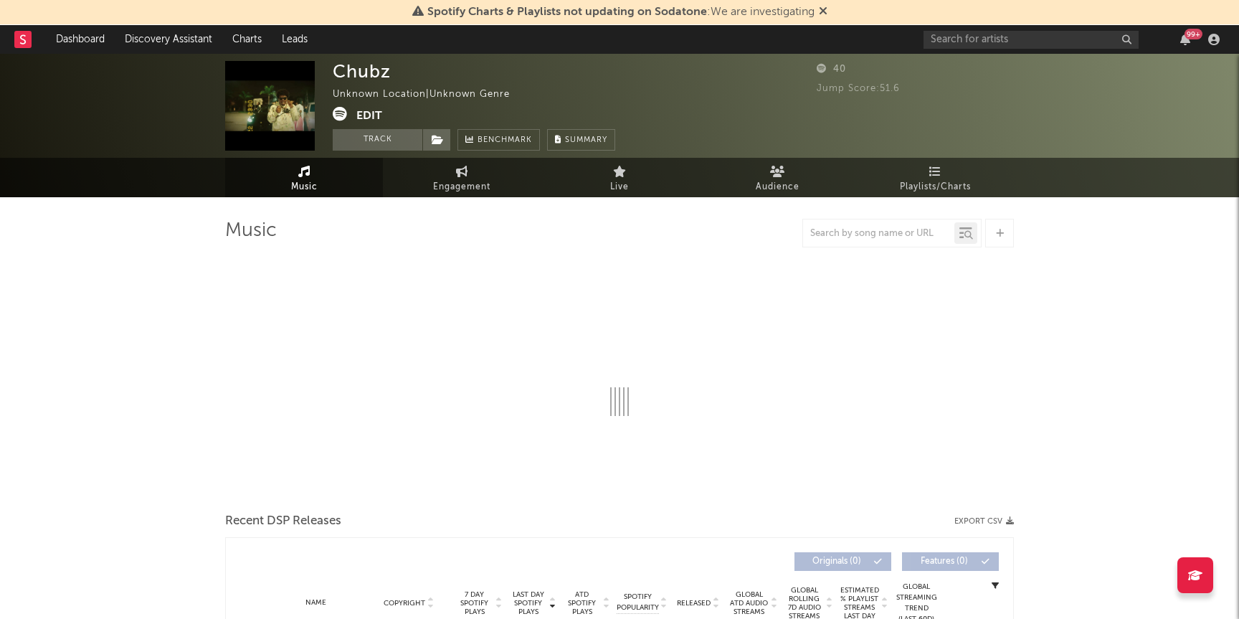
select select "1w"
